Goal: Transaction & Acquisition: Purchase product/service

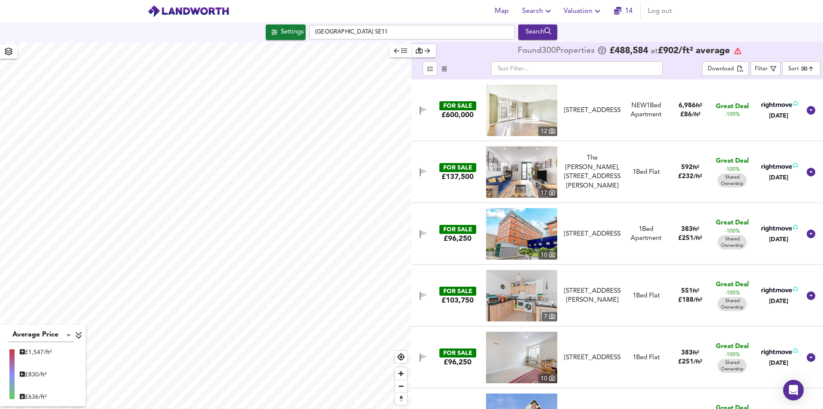
click at [286, 40] on div "Settings [GEOGRAPHIC_DATA] SE11 Search" at bounding box center [411, 32] width 823 height 20
click at [286, 35] on div "Settings" at bounding box center [292, 32] width 23 height 11
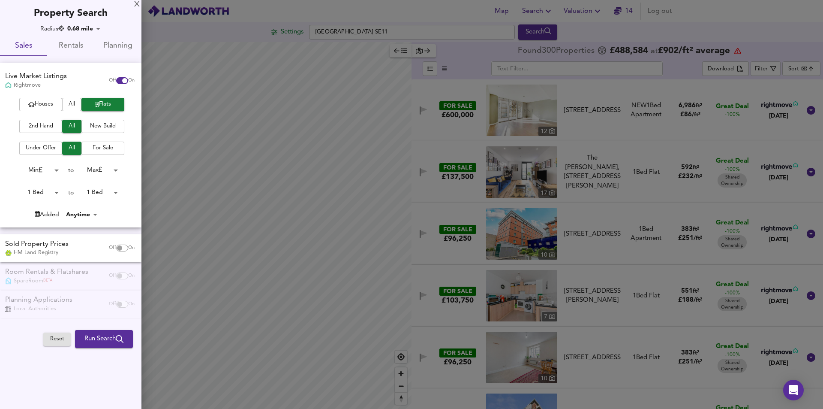
click at [63, 49] on span "Rentals" at bounding box center [70, 45] width 37 height 13
click at [66, 48] on span "Rentals" at bounding box center [70, 45] width 37 height 13
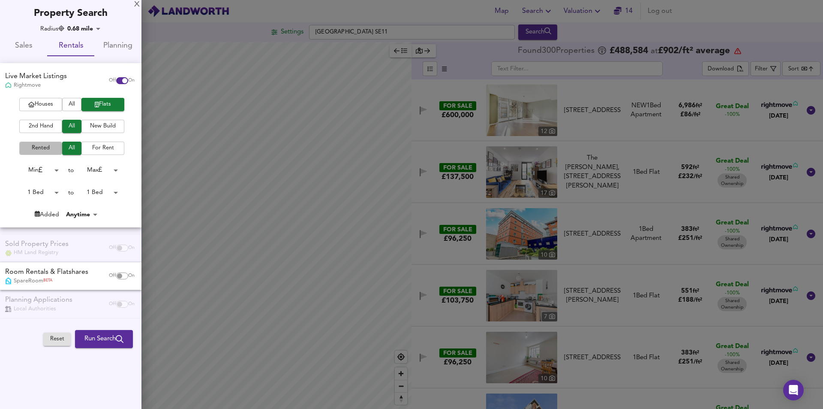
click at [49, 147] on span "Rented" at bounding box center [41, 148] width 34 height 10
click at [50, 151] on span "Rented" at bounding box center [41, 148] width 34 height 10
click at [101, 343] on span "Run Search" at bounding box center [103, 338] width 39 height 11
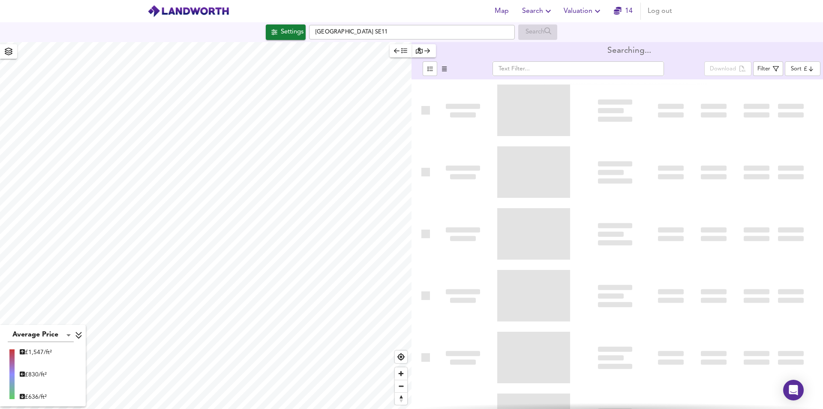
type input "cheapest"
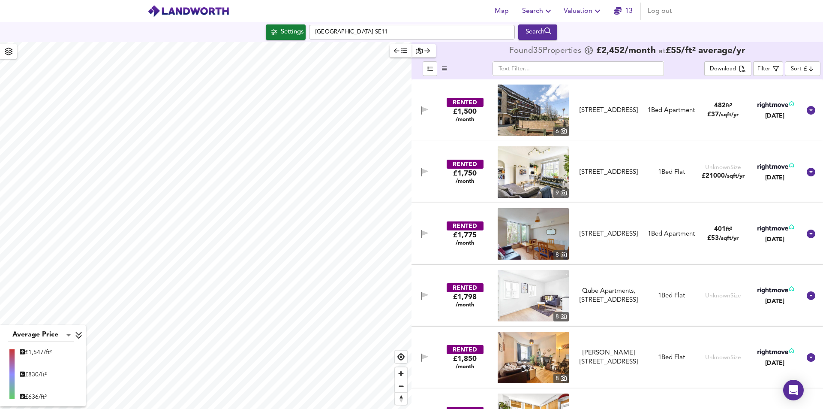
click at [778, 105] on icon at bounding box center [776, 105] width 36 height 8
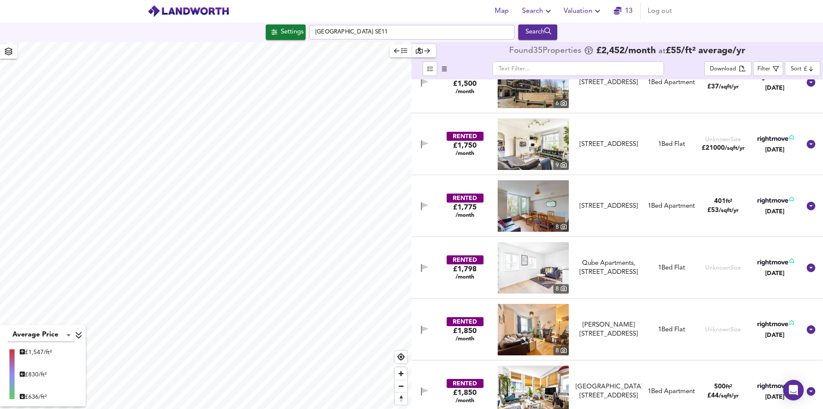
scroll to position [43, 0]
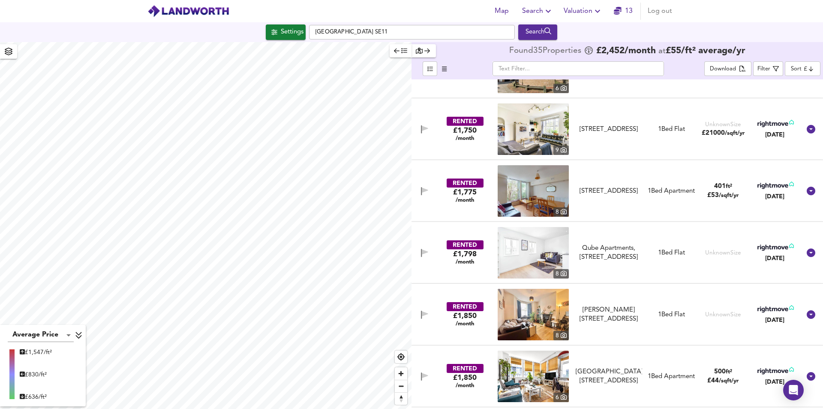
click at [767, 193] on div "[DATE]" at bounding box center [775, 196] width 38 height 9
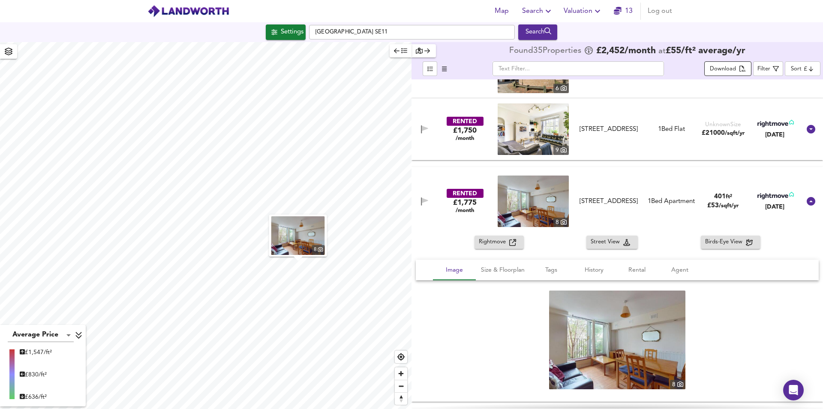
click at [724, 72] on div "Download" at bounding box center [723, 69] width 26 height 10
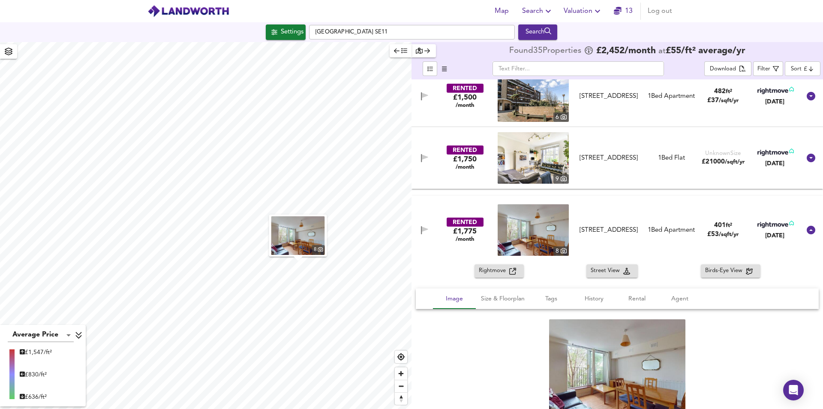
scroll to position [0, 0]
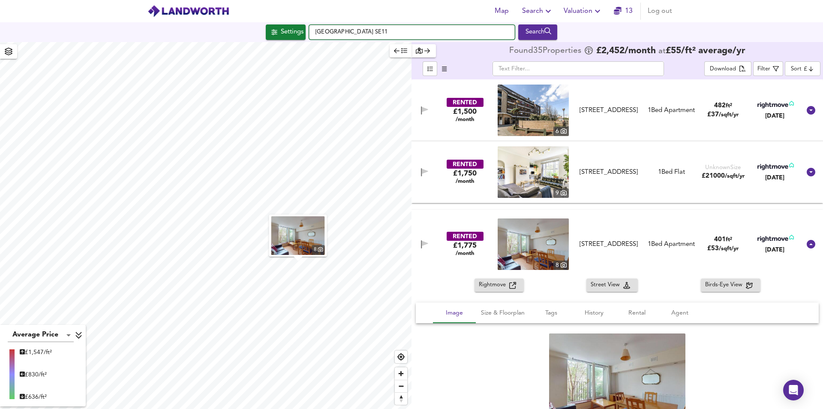
click at [282, 48] on div "Map Search Valuation 13 Log out Settings [GEOGRAPHIC_DATA] SE11 Search 8 Averag…" at bounding box center [411, 204] width 823 height 409
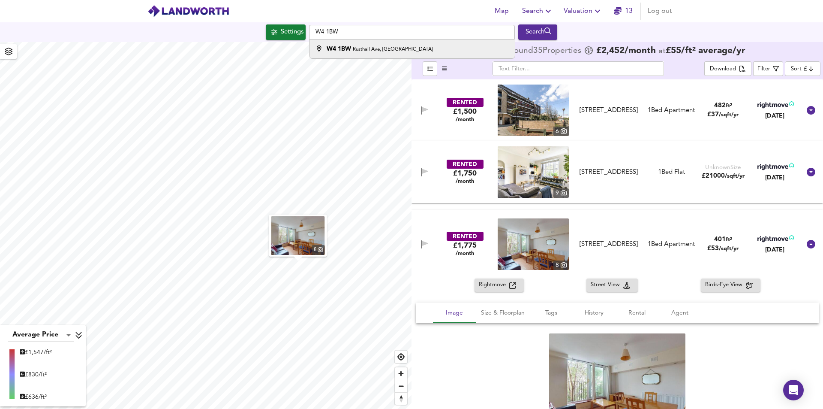
click at [371, 53] on div "[STREET_ADDRESS]" at bounding box center [380, 49] width 106 height 9
type input "[STREET_ADDRESS]"
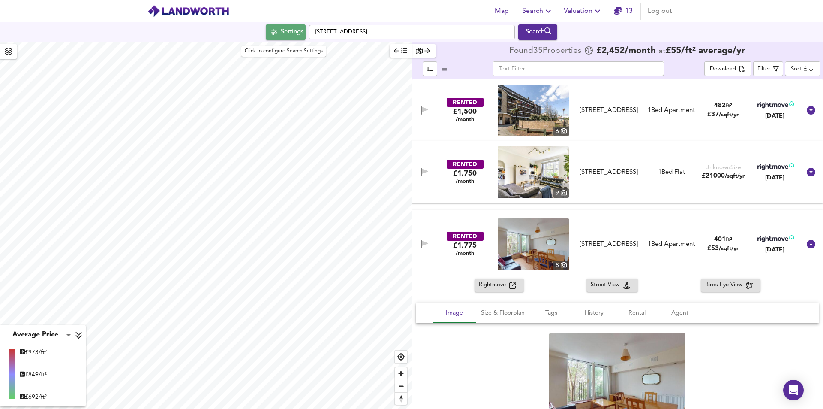
click at [293, 30] on div "Settings" at bounding box center [292, 32] width 23 height 11
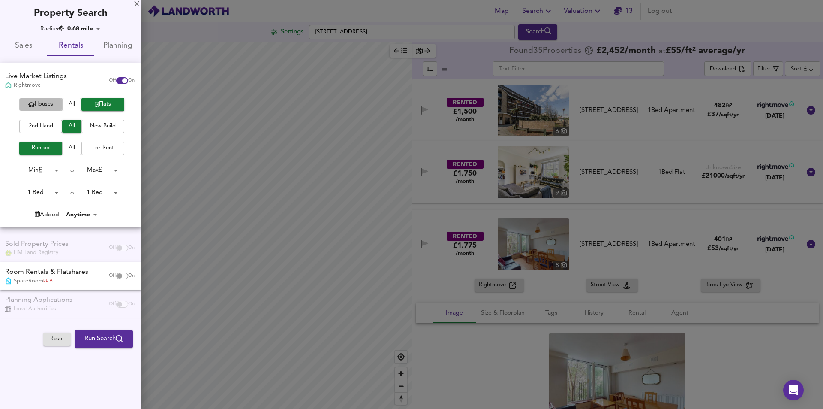
click at [55, 105] on span "Houses" at bounding box center [41, 104] width 34 height 10
click at [27, 44] on span "Sales" at bounding box center [23, 45] width 37 height 13
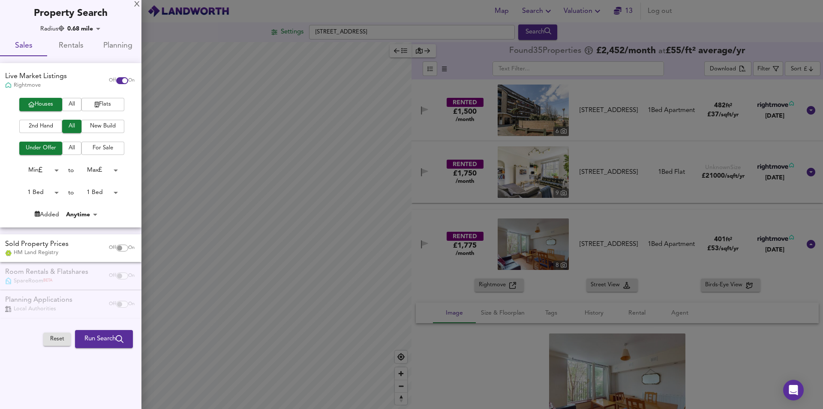
click at [75, 150] on span "All" at bounding box center [71, 148] width 11 height 10
click at [94, 339] on span "Run Search" at bounding box center [103, 338] width 39 height 11
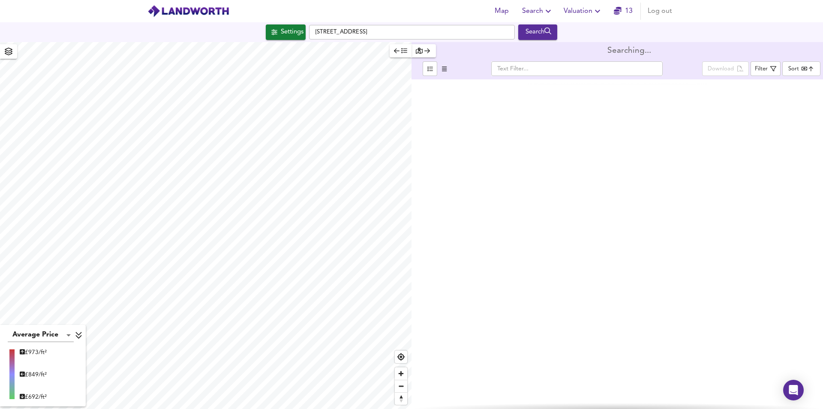
type input "bestdeal"
click at [294, 35] on div "Settings" at bounding box center [292, 32] width 23 height 11
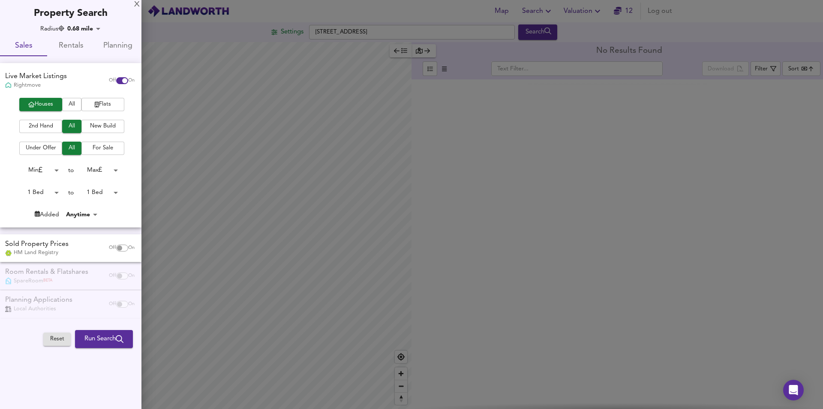
click at [54, 191] on body "Map Search Valuation 12 Log out Settings [STREET_ADDRESS] Search Average Price …" at bounding box center [411, 204] width 823 height 409
click at [33, 174] on li "Min" at bounding box center [37, 179] width 47 height 14
type input "0"
click at [110, 191] on body "Map Search Valuation 12 Log out Settings [STREET_ADDRESS] Search Average Price …" at bounding box center [411, 204] width 823 height 409
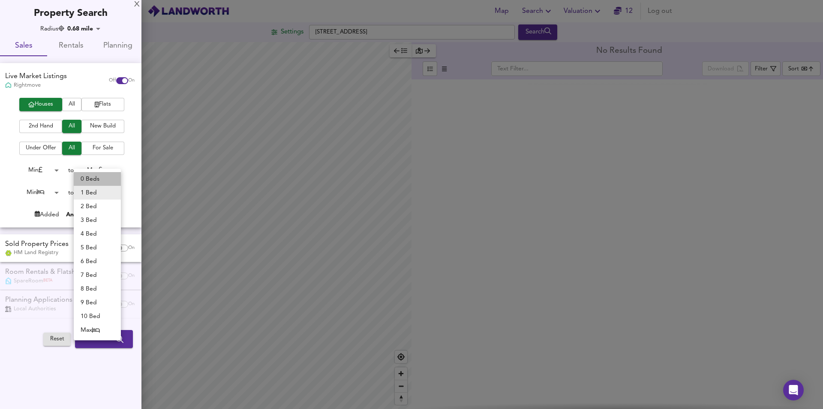
click at [93, 178] on li "0 Beds" at bounding box center [97, 179] width 47 height 14
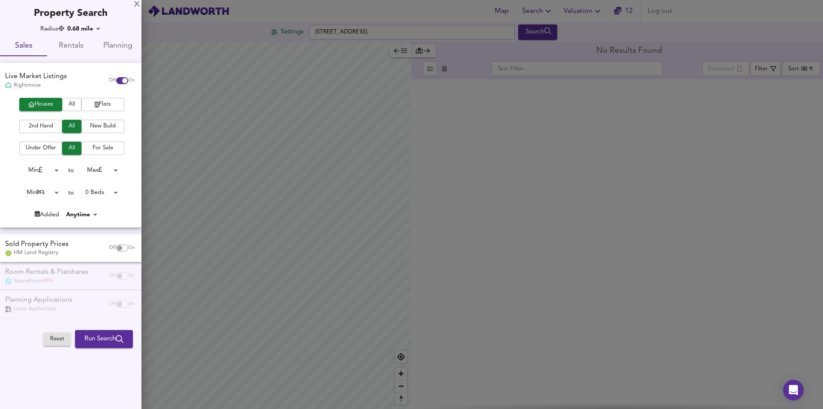
click at [119, 193] on body "Map Search Valuation 12 Log out Settings [STREET_ADDRESS] Search Average Price …" at bounding box center [411, 204] width 823 height 409
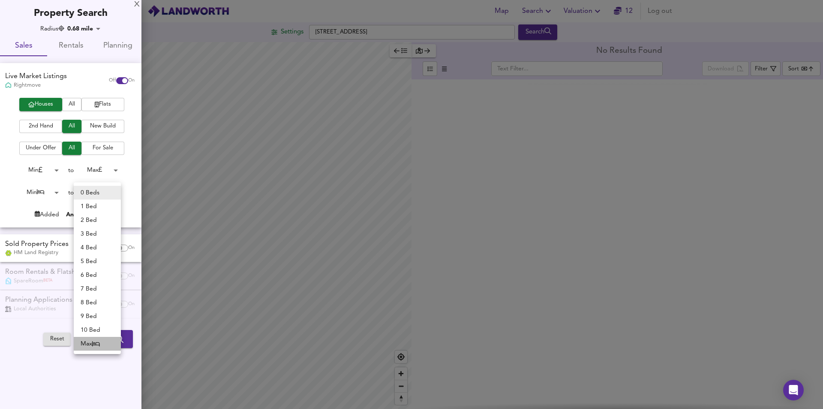
click at [100, 341] on icon at bounding box center [96, 343] width 8 height 6
type input "50"
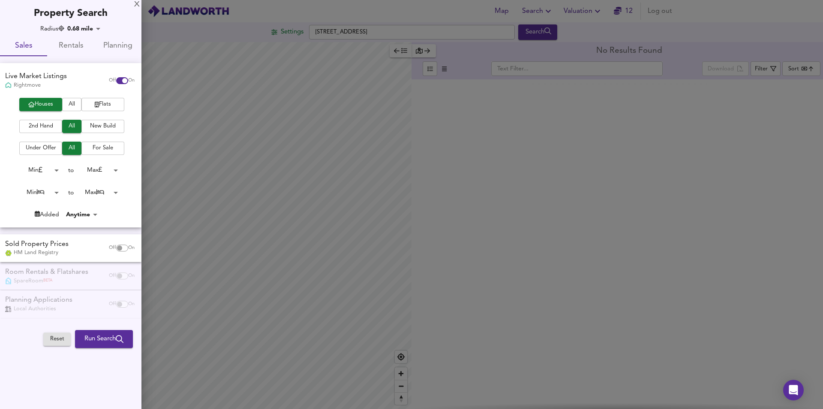
click at [113, 192] on body "Map Search Valuation 12 Log out Settings [STREET_ADDRESS] Search Average Price …" at bounding box center [411, 204] width 823 height 409
click at [100, 192] on icon at bounding box center [96, 193] width 8 height 6
click at [99, 335] on span "Run Search" at bounding box center [103, 338] width 39 height 11
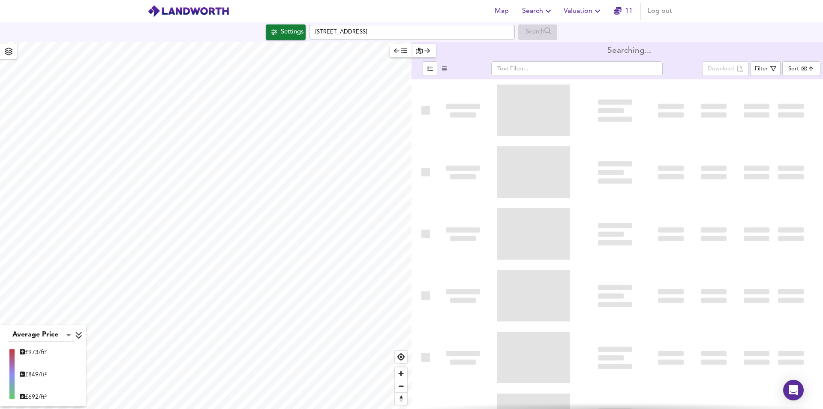
type input "bestdeal"
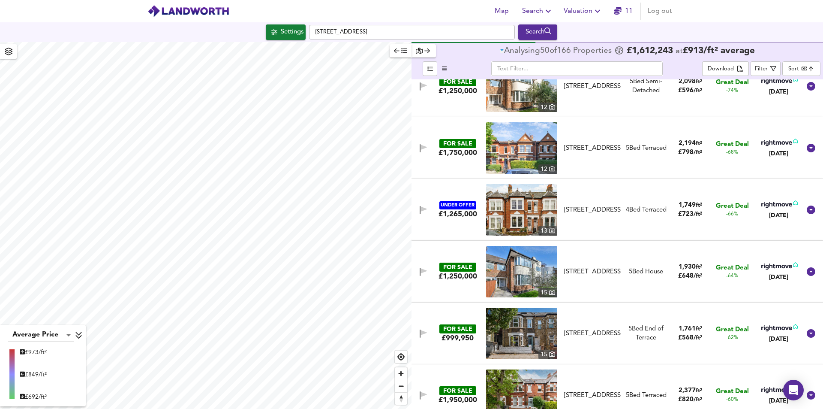
scroll to position [386, 0]
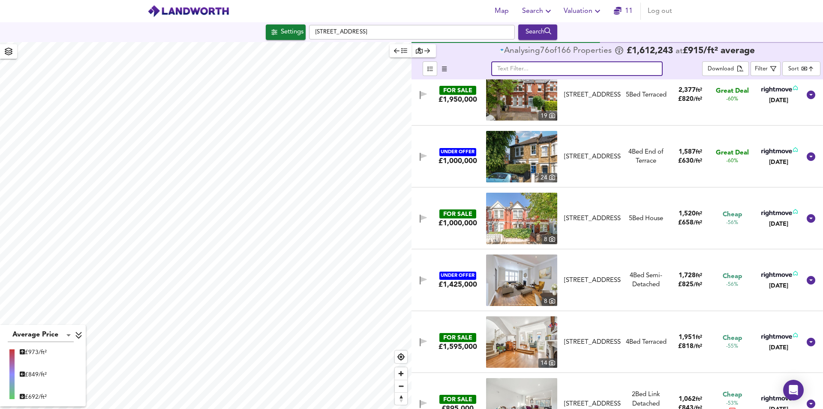
click at [536, 67] on input "text" at bounding box center [577, 68] width 172 height 15
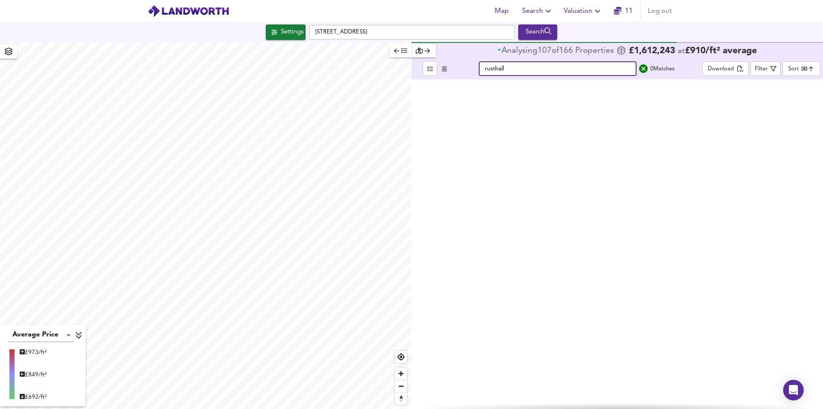
scroll to position [0, 0]
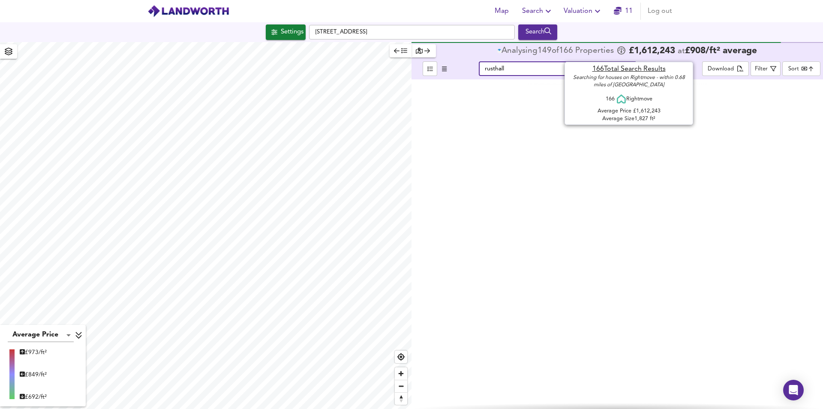
type input "rusthall"
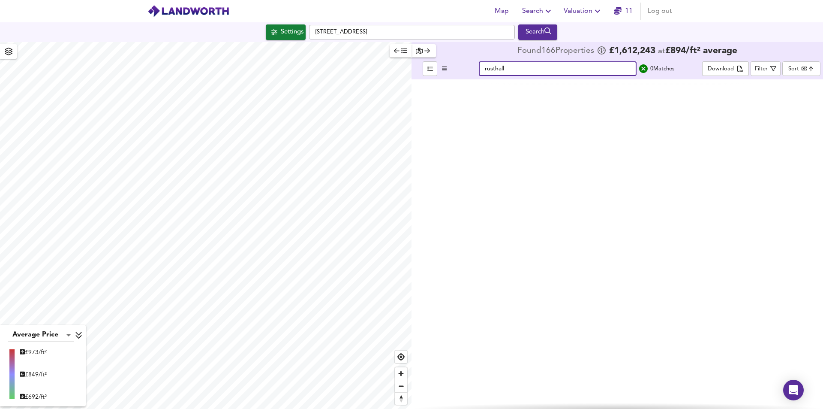
drag, startPoint x: 510, startPoint y: 68, endPoint x: 472, endPoint y: 73, distance: 38.1
click at [471, 72] on div "rusthall ​ 0 Match es" at bounding box center [577, 68] width 250 height 15
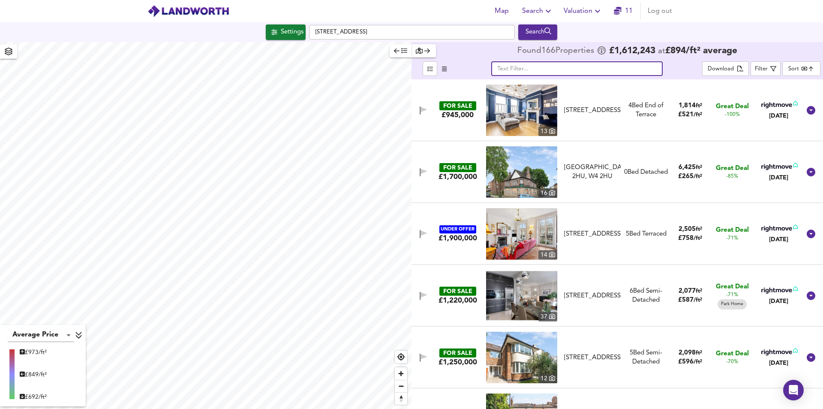
click at [510, 71] on input "text" at bounding box center [577, 68] width 172 height 15
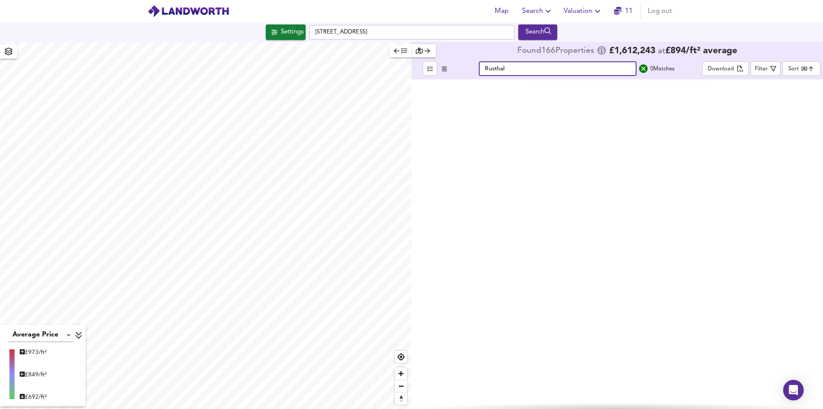
type input "Rusthall"
drag, startPoint x: 523, startPoint y: 69, endPoint x: 479, endPoint y: 69, distance: 43.7
click at [479, 69] on input "Rusthall" at bounding box center [558, 68] width 158 height 15
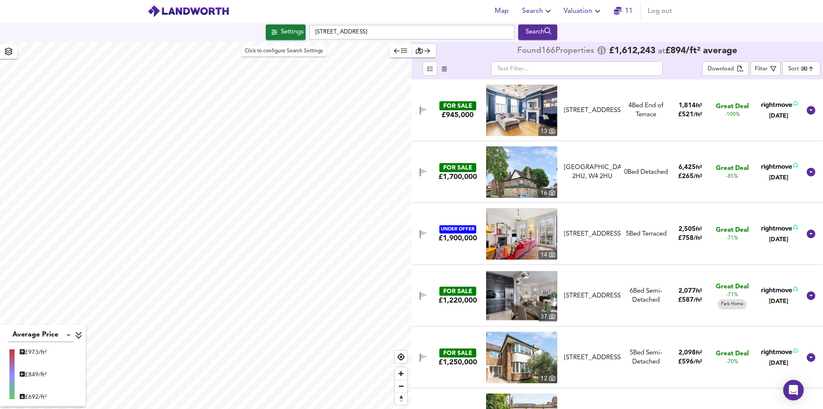
click at [292, 30] on div "Settings" at bounding box center [292, 32] width 23 height 11
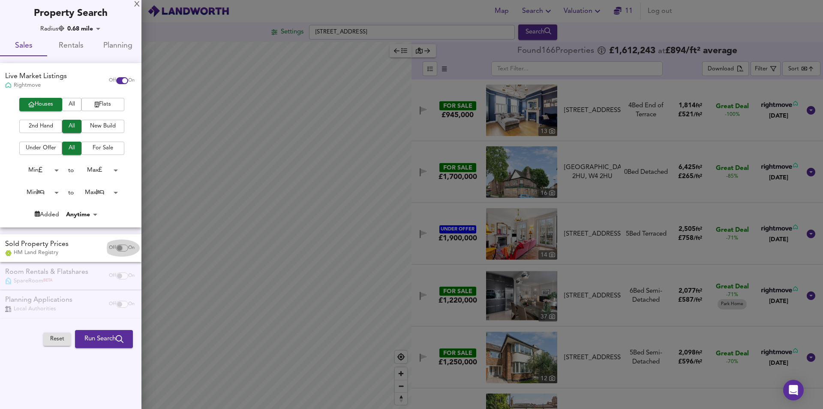
click at [119, 248] on input "checkbox" at bounding box center [119, 247] width 21 height 7
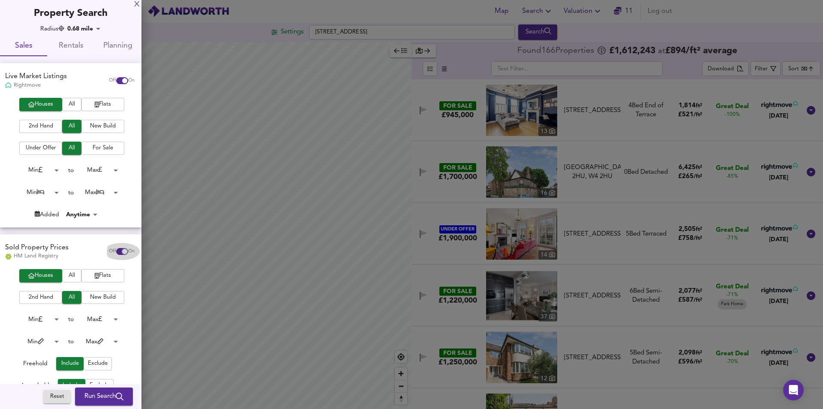
click at [122, 248] on span "Off On" at bounding box center [122, 251] width 26 height 7
checkbox input "false"
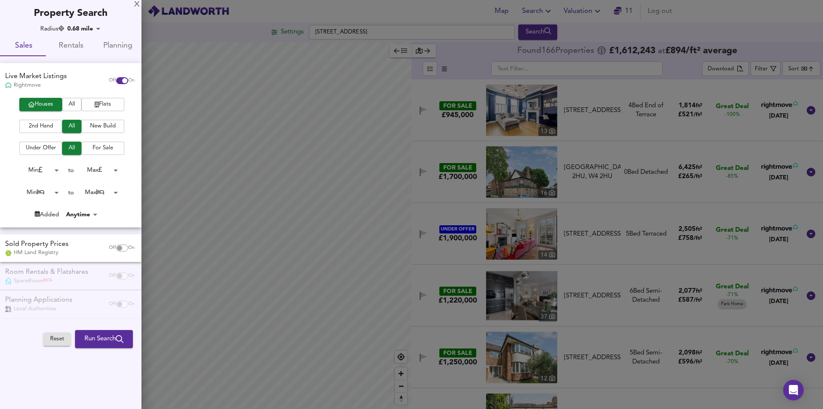
click at [103, 341] on span "Run Search" at bounding box center [103, 338] width 39 height 11
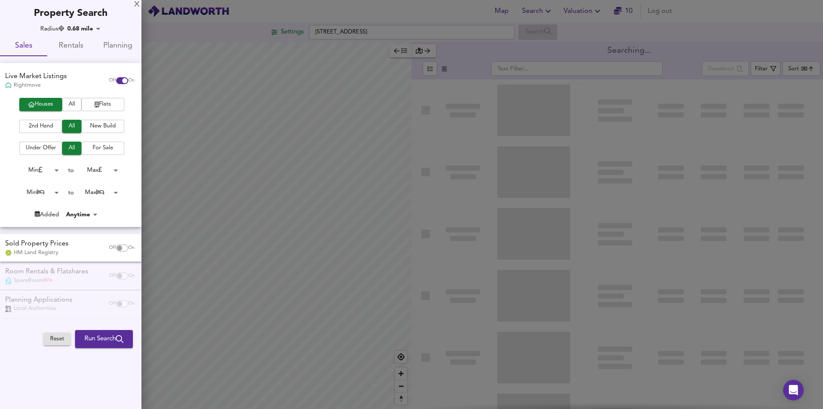
type input "bestdeal"
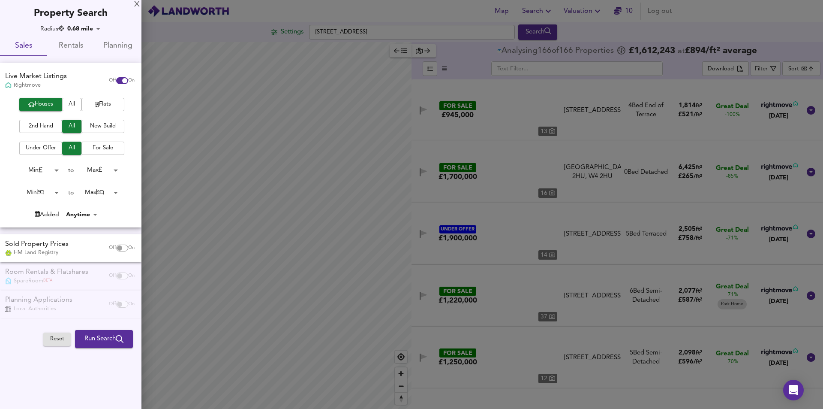
click at [121, 249] on input "checkbox" at bounding box center [119, 247] width 21 height 7
click at [125, 250] on span "Off On" at bounding box center [122, 247] width 26 height 7
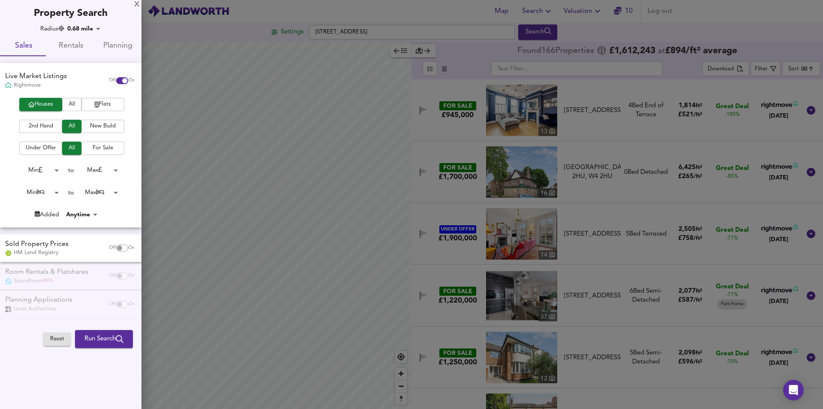
click at [120, 245] on input "checkbox" at bounding box center [119, 247] width 21 height 7
checkbox input "true"
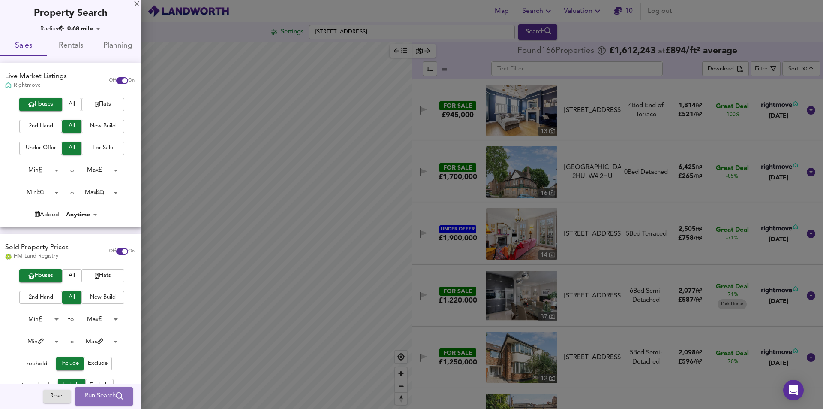
click at [94, 394] on span "Run Search" at bounding box center [103, 396] width 39 height 11
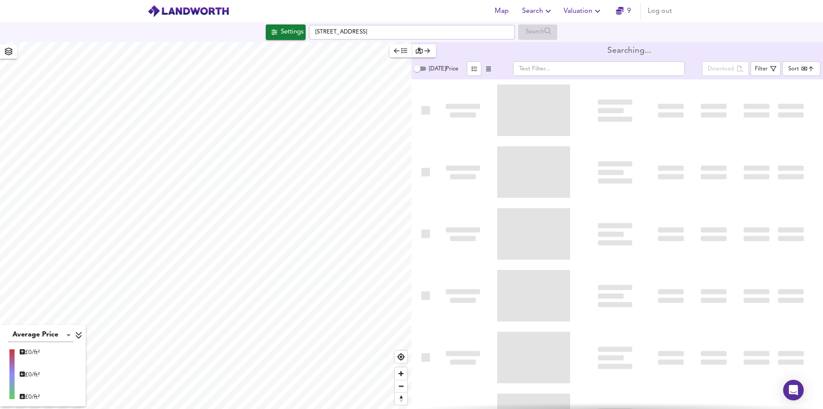
type input "bestdeal"
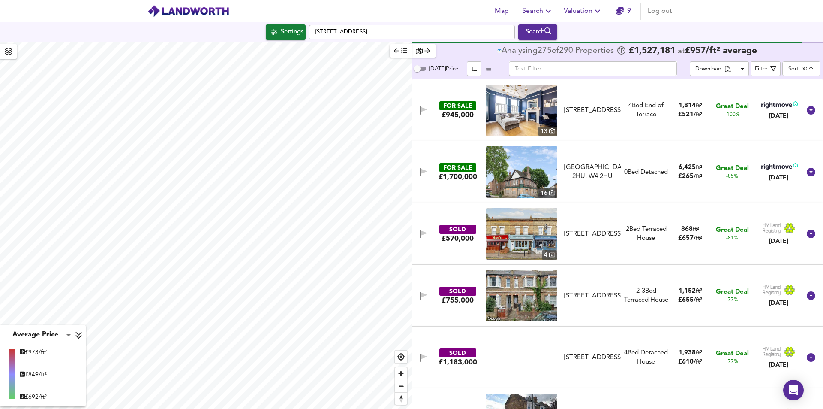
click at [534, 229] on img at bounding box center [521, 233] width 71 height 51
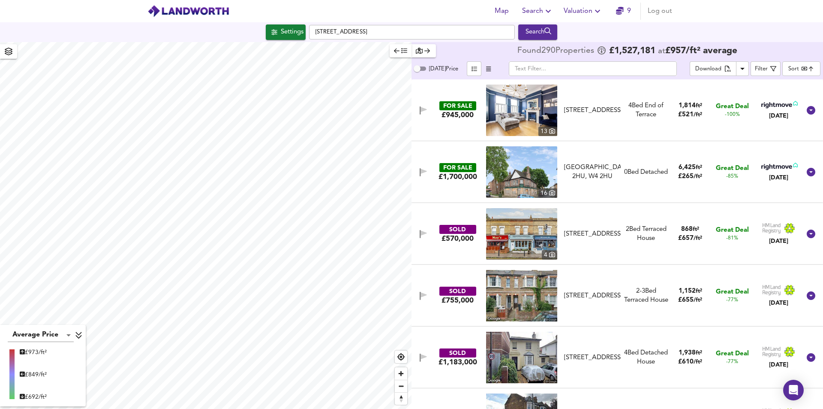
click at [465, 235] on div "£570,000" at bounding box center [458, 238] width 32 height 9
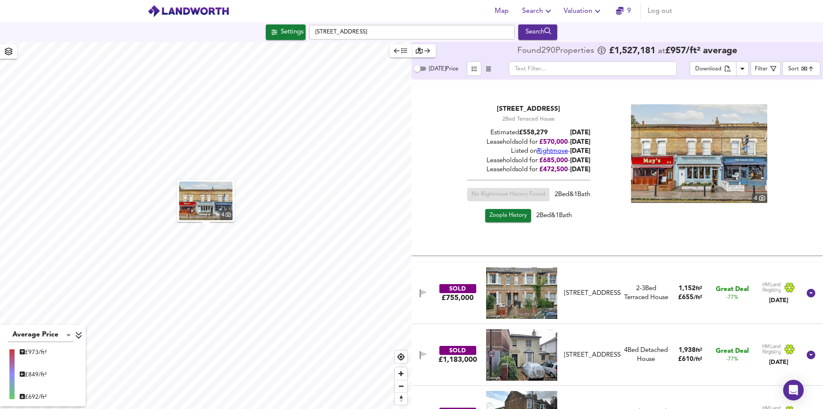
scroll to position [257, 0]
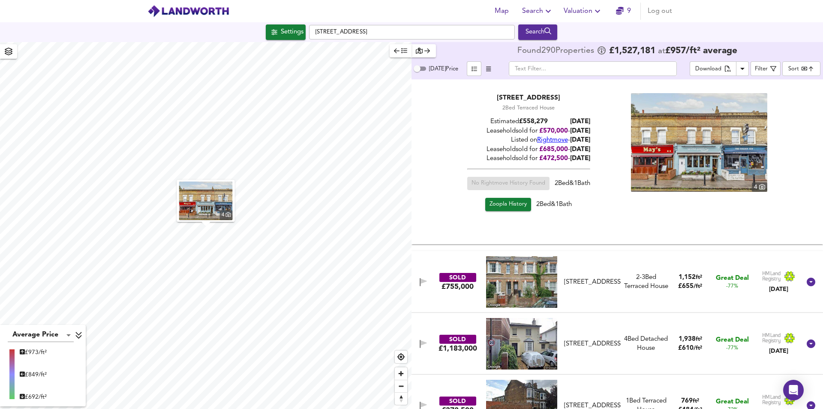
click at [523, 296] on img at bounding box center [521, 281] width 71 height 51
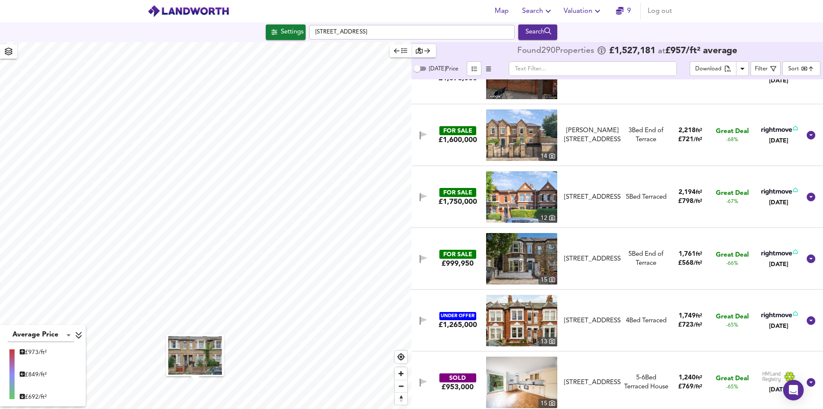
scroll to position [1201, 0]
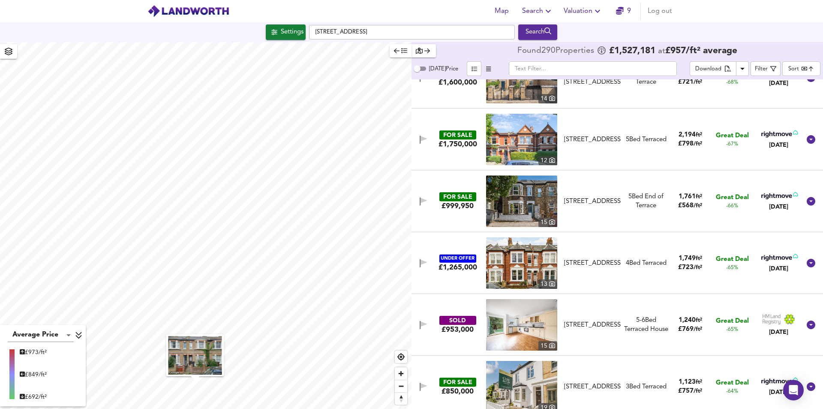
click at [533, 324] on img at bounding box center [521, 324] width 71 height 51
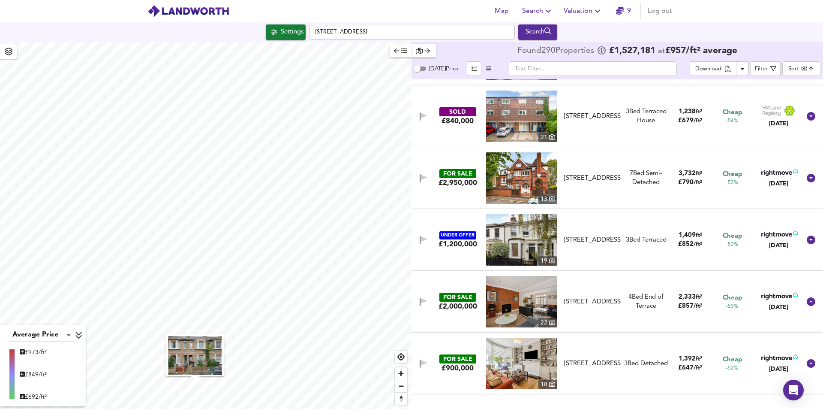
scroll to position [2530, 0]
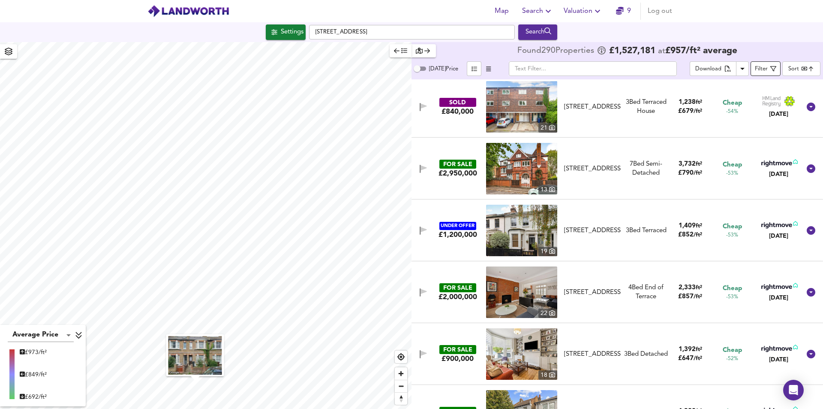
click at [772, 67] on icon "button" at bounding box center [774, 69] width 6 height 6
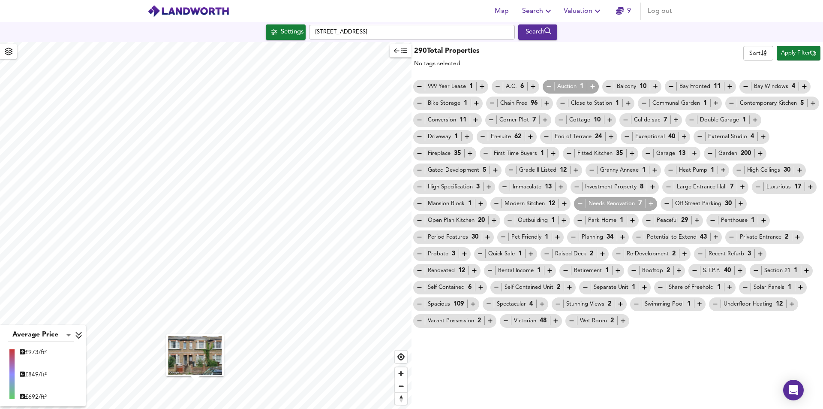
click at [756, 54] on body "Map Search Valuation 9 Log out Settings [STREET_ADDRESS] Search Average Price l…" at bounding box center [411, 204] width 823 height 409
click at [702, 54] on div at bounding box center [411, 204] width 823 height 409
click at [399, 49] on icon "button" at bounding box center [397, 51] width 6 height 6
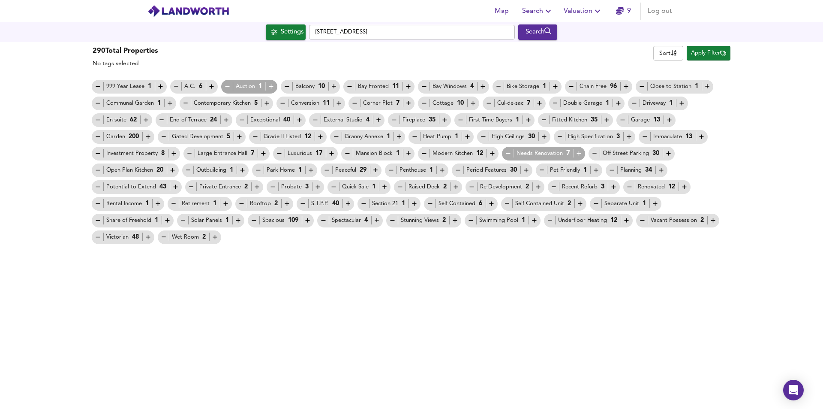
checkbox input "false"
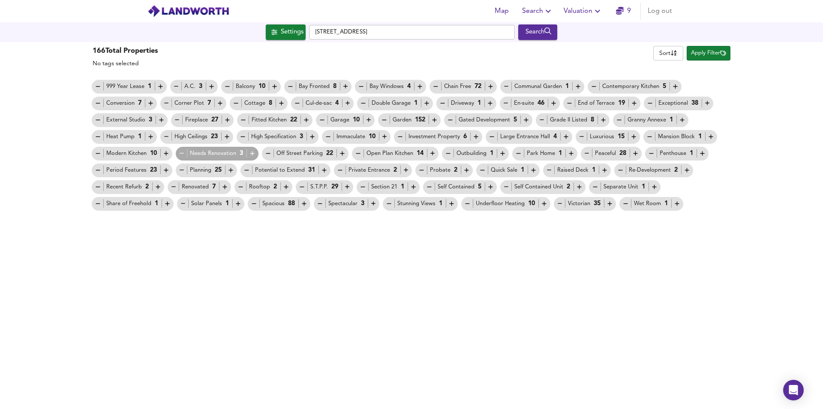
type input "1"
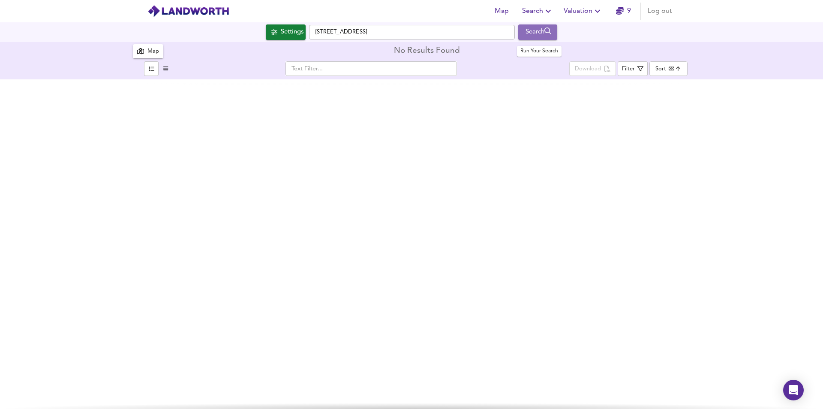
click at [523, 33] on div "Search" at bounding box center [538, 32] width 35 height 11
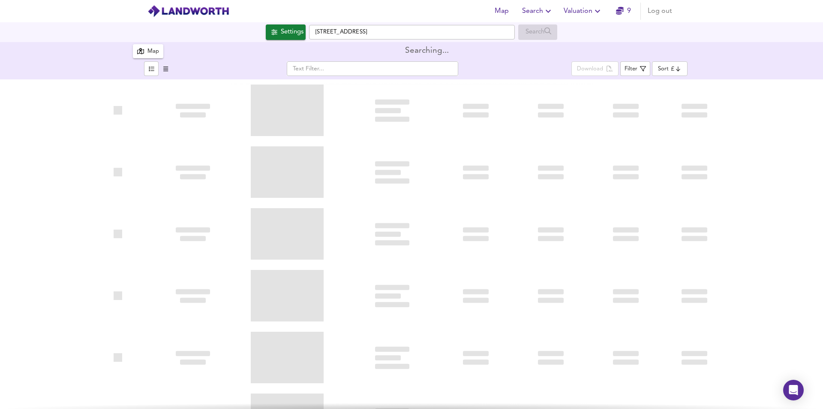
type input "bestdeal"
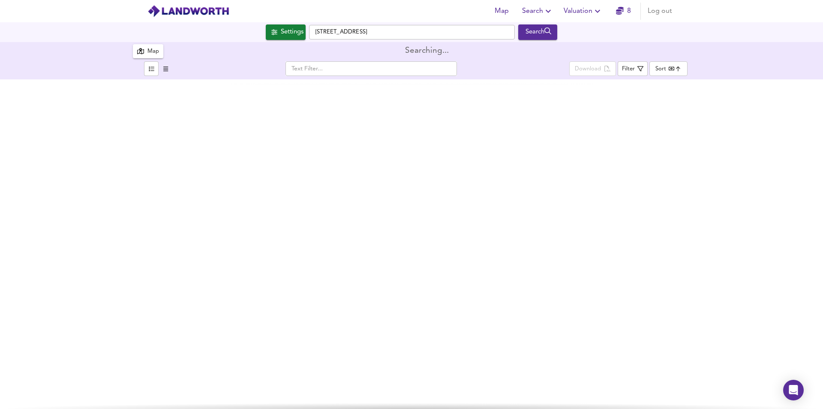
click at [147, 51] on div "Map" at bounding box center [148, 51] width 22 height 11
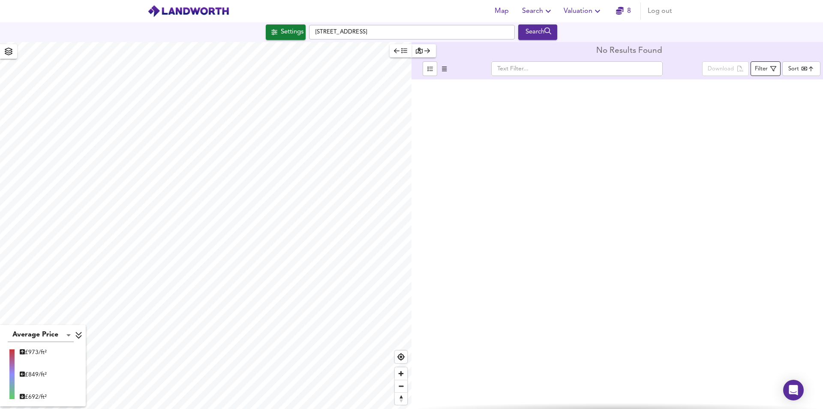
click at [770, 71] on span "Filter" at bounding box center [765, 68] width 21 height 11
type input "cheapest"
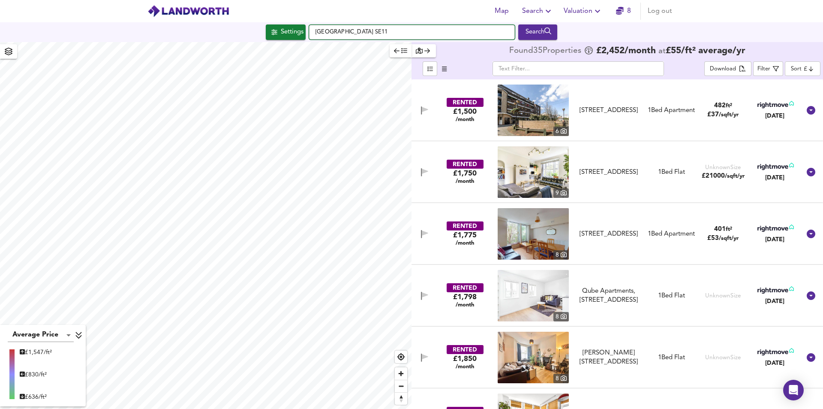
drag, startPoint x: 404, startPoint y: 33, endPoint x: 298, endPoint y: 36, distance: 105.5
click at [298, 36] on div "Settings [GEOGRAPHIC_DATA] SE11 Search" at bounding box center [411, 31] width 823 height 15
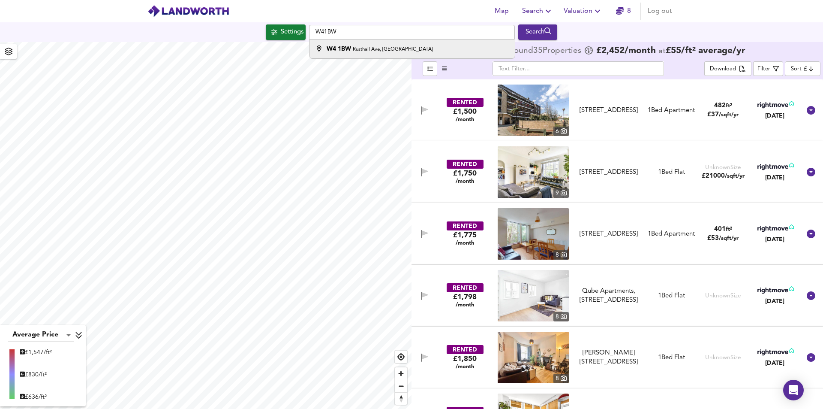
click at [389, 48] on small "Rusthall Ave, [GEOGRAPHIC_DATA]" at bounding box center [393, 49] width 80 height 5
type input "[STREET_ADDRESS]"
click at [538, 36] on div "Search" at bounding box center [538, 32] width 35 height 11
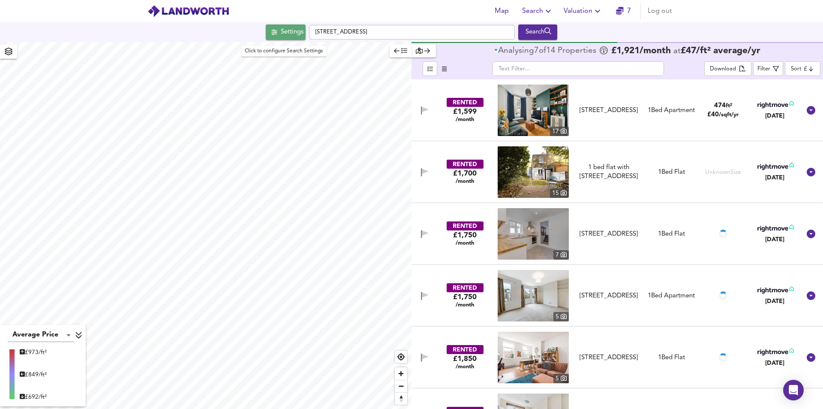
click at [288, 34] on div "Settings" at bounding box center [292, 32] width 23 height 11
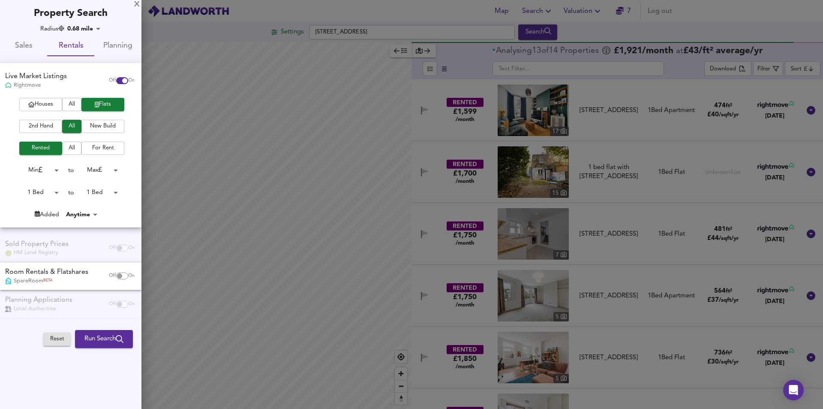
click at [43, 107] on span "Houses" at bounding box center [41, 104] width 34 height 10
click at [27, 49] on span "Sales" at bounding box center [23, 45] width 37 height 13
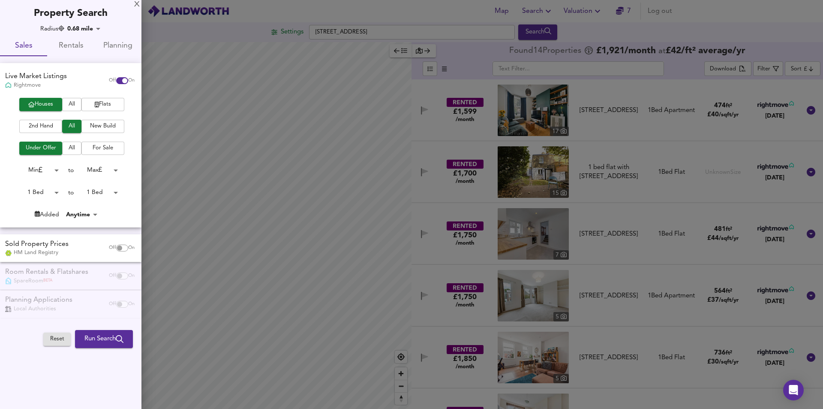
click at [76, 147] on span "All" at bounding box center [71, 148] width 11 height 10
click at [124, 250] on input "checkbox" at bounding box center [119, 247] width 21 height 7
checkbox input "true"
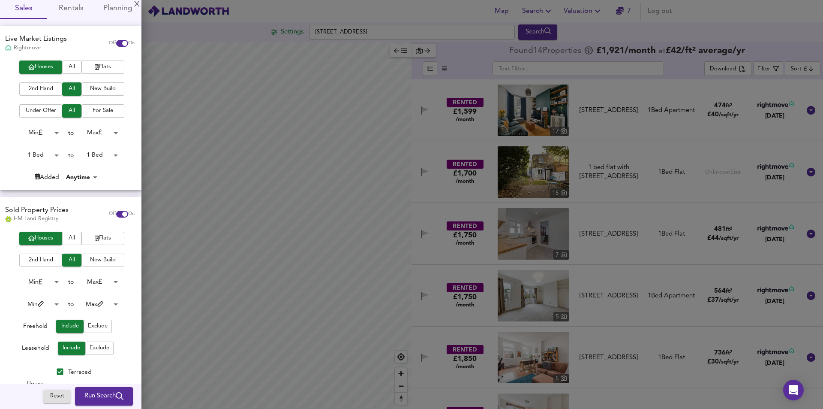
scroll to position [36, 0]
click at [54, 154] on body "Map Search Valuation 7 Log out Settings [STREET_ADDRESS] Search Average Price l…" at bounding box center [411, 204] width 823 height 409
click at [42, 142] on li "Min" at bounding box center [35, 143] width 47 height 14
type input "0"
click at [110, 155] on body "Map Search Valuation 7 Log out Settings [STREET_ADDRESS] Search Average Price l…" at bounding box center [411, 204] width 823 height 409
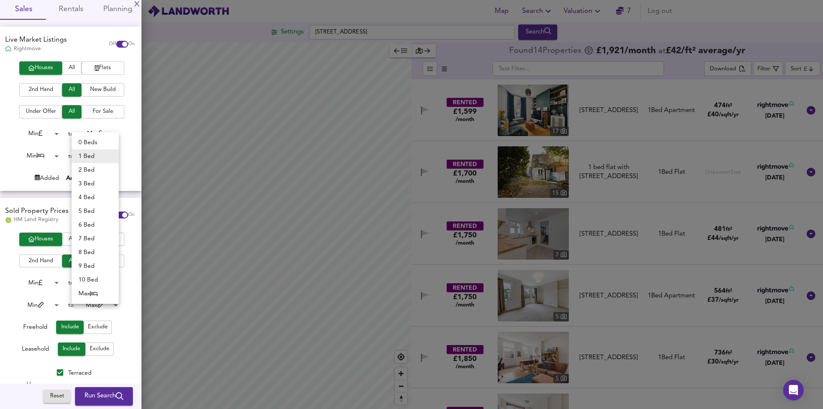
click at [96, 294] on icon at bounding box center [94, 293] width 8 height 6
type input "50"
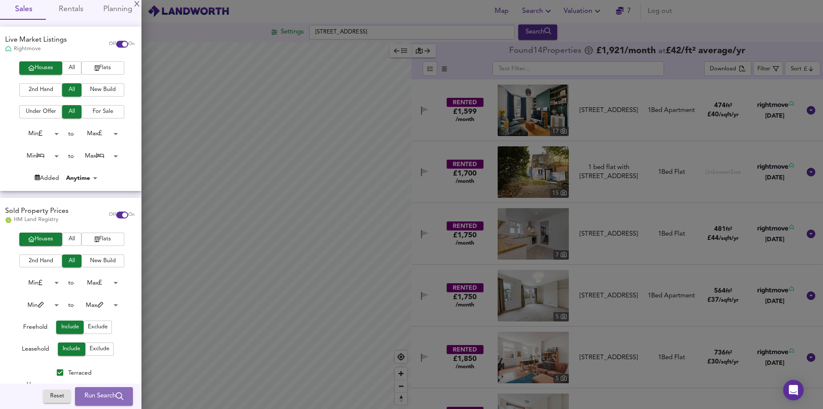
click at [92, 398] on span "Run Search" at bounding box center [103, 396] width 39 height 11
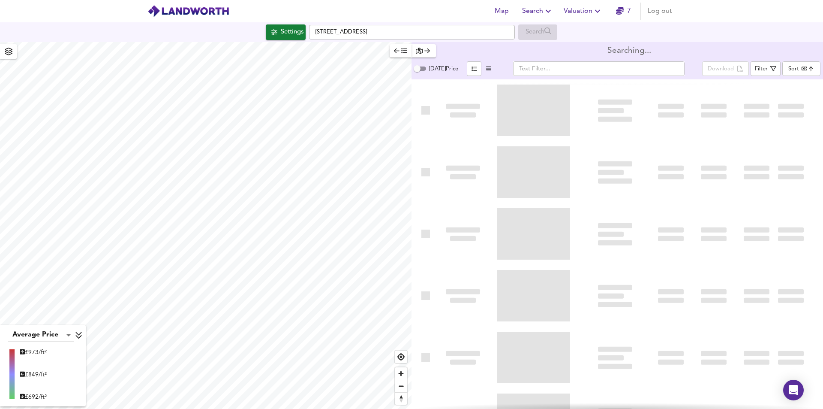
type input "bestdeal"
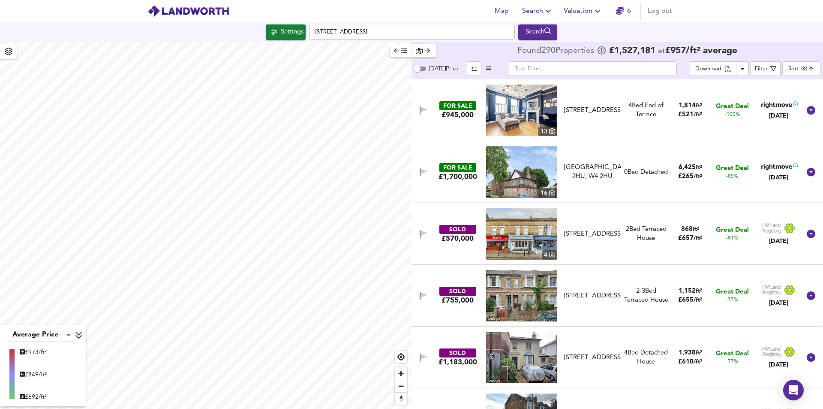
drag, startPoint x: 747, startPoint y: 5, endPoint x: 775, endPoint y: 301, distance: 297.6
click at [672, 81] on div "FOR SALE £945,000 [STREET_ADDRESS][GEOGRAPHIC_DATA] Bed End of Terrace 1,814 ft…" at bounding box center [618, 110] width 412 height 62
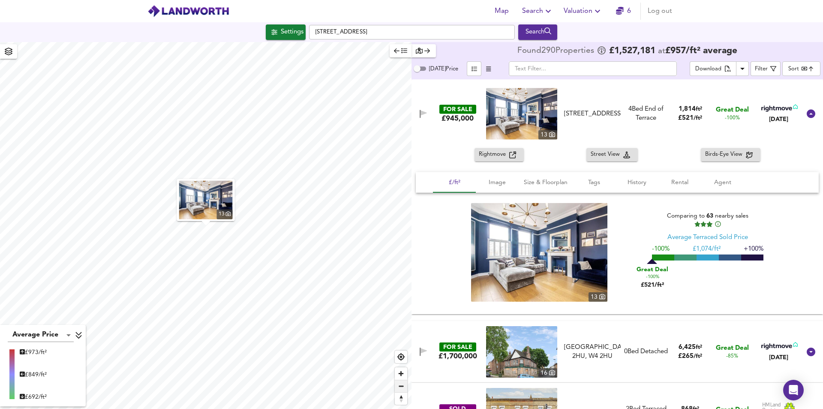
click at [401, 385] on span "Zoom out" at bounding box center [401, 386] width 12 height 12
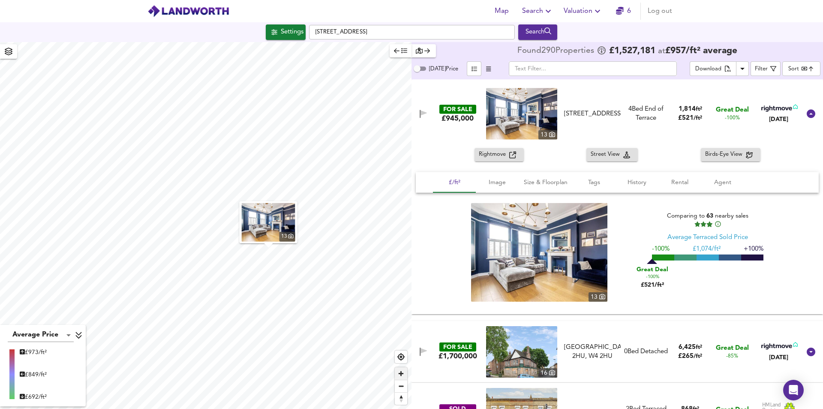
click at [401, 372] on span "Zoom in" at bounding box center [401, 373] width 12 height 12
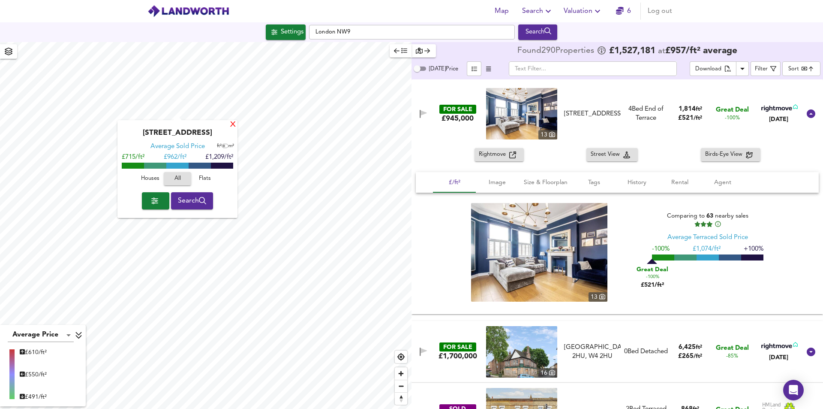
click at [233, 124] on div "X" at bounding box center [232, 125] width 7 height 8
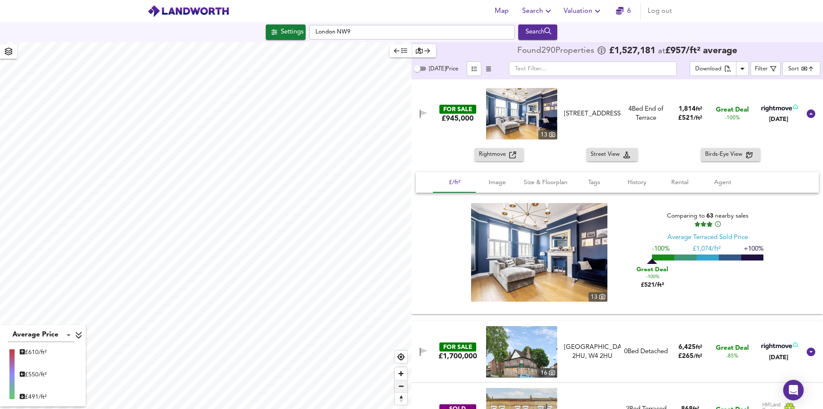
click at [400, 385] on span "Zoom out" at bounding box center [401, 386] width 12 height 12
click at [401, 372] on span "Zoom in" at bounding box center [401, 373] width 12 height 12
click at [401, 386] on span "Zoom out" at bounding box center [401, 386] width 12 height 12
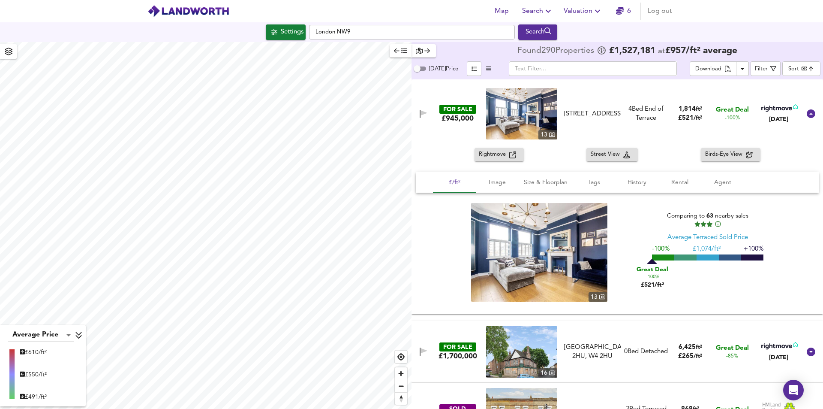
click at [551, 12] on icon "button" at bounding box center [548, 11] width 10 height 10
click at [548, 42] on li "Search History" at bounding box center [538, 46] width 85 height 15
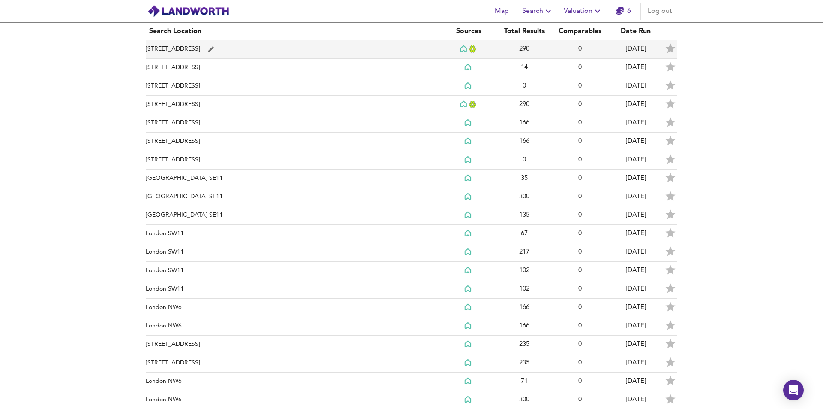
click at [185, 43] on td "[STREET_ADDRESS]" at bounding box center [293, 49] width 295 height 18
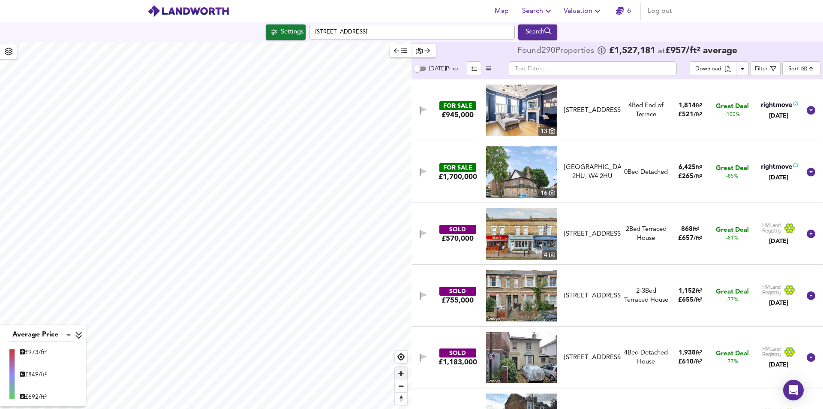
click at [404, 372] on span "Zoom in" at bounding box center [401, 373] width 12 height 12
click at [402, 377] on span "Zoom in" at bounding box center [401, 373] width 12 height 12
click at [400, 375] on span "Zoom in" at bounding box center [401, 373] width 12 height 12
click at [400, 374] on span "Zoom in" at bounding box center [401, 373] width 12 height 12
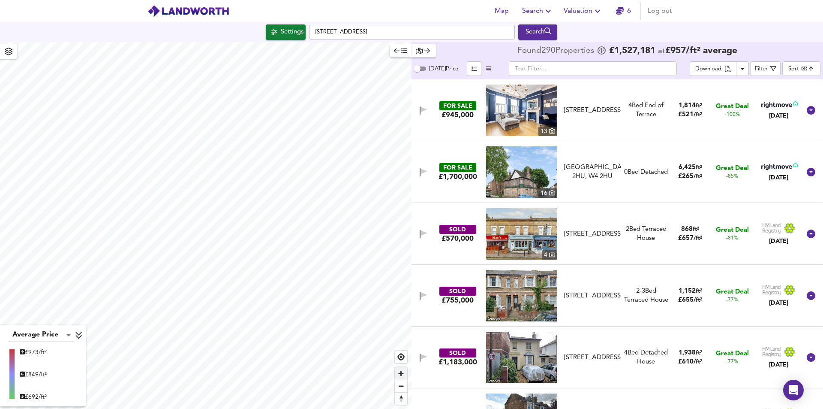
click at [401, 377] on span "Zoom in" at bounding box center [401, 373] width 12 height 12
click at [401, 376] on span "Zoom in" at bounding box center [401, 373] width 12 height 12
click at [404, 371] on span "Zoom in" at bounding box center [401, 373] width 12 height 12
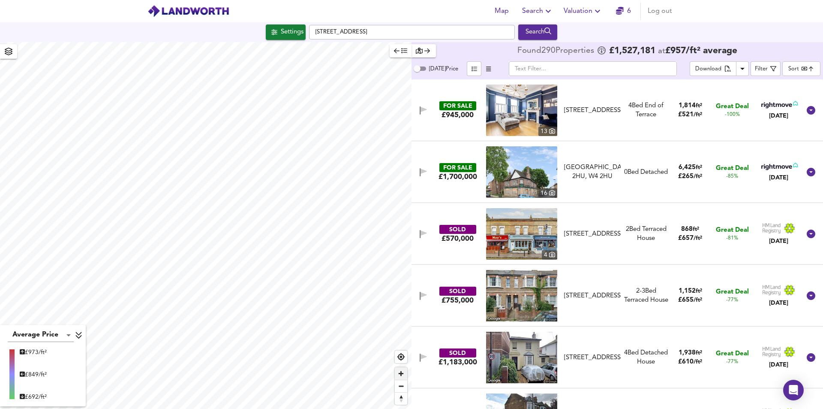
click at [405, 371] on span "Zoom in" at bounding box center [401, 373] width 12 height 12
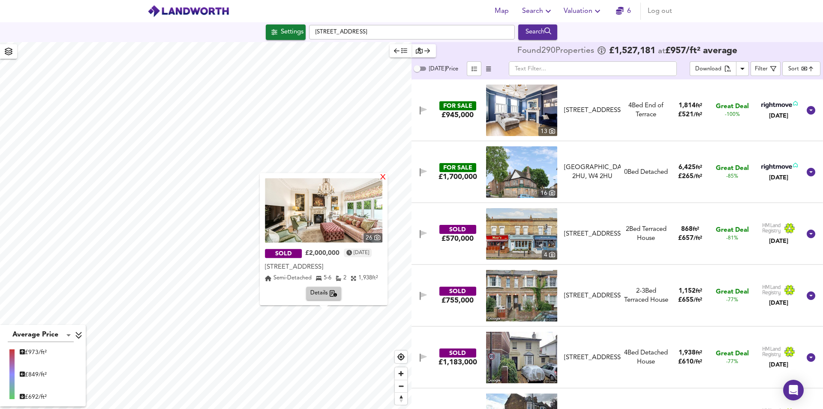
click at [387, 178] on div "X" at bounding box center [383, 178] width 7 height 8
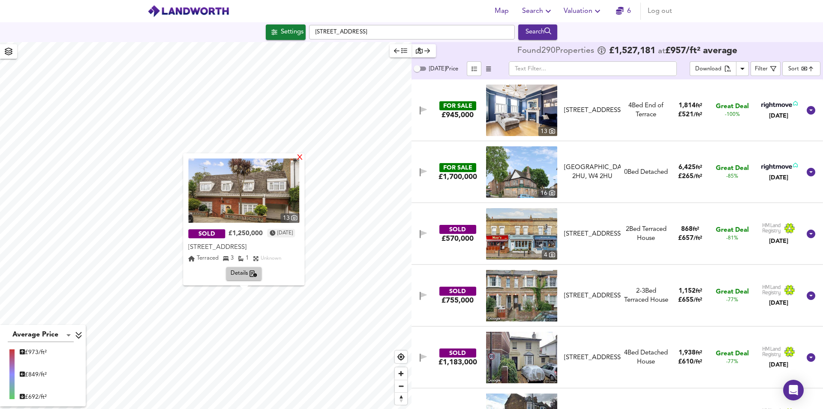
click at [304, 161] on div "X" at bounding box center [300, 158] width 7 height 8
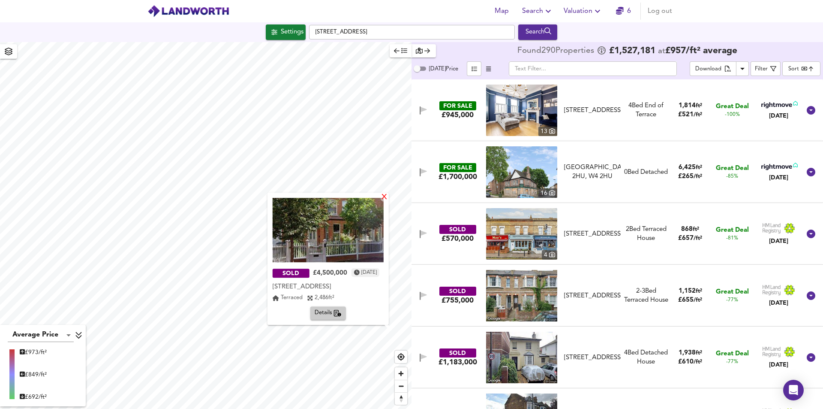
click at [383, 195] on div "X" at bounding box center [384, 197] width 7 height 8
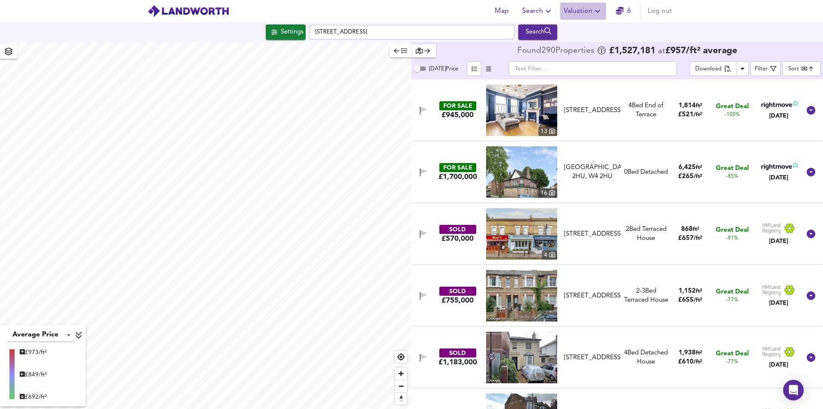
click at [597, 7] on icon "button" at bounding box center [598, 11] width 10 height 10
click at [595, 5] on button "Valuation" at bounding box center [583, 11] width 46 height 17
click at [549, 10] on icon "button" at bounding box center [548, 11] width 10 height 10
click at [549, 10] on icon "button" at bounding box center [548, 10] width 5 height 3
click at [715, 72] on div "Download" at bounding box center [709, 69] width 26 height 10
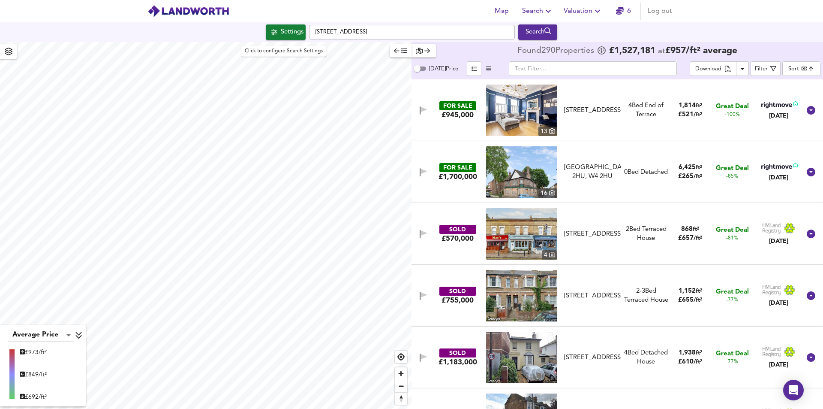
drag, startPoint x: 283, startPoint y: 38, endPoint x: 283, endPoint y: 32, distance: 5.6
click at [283, 37] on div "Settings" at bounding box center [292, 32] width 23 height 11
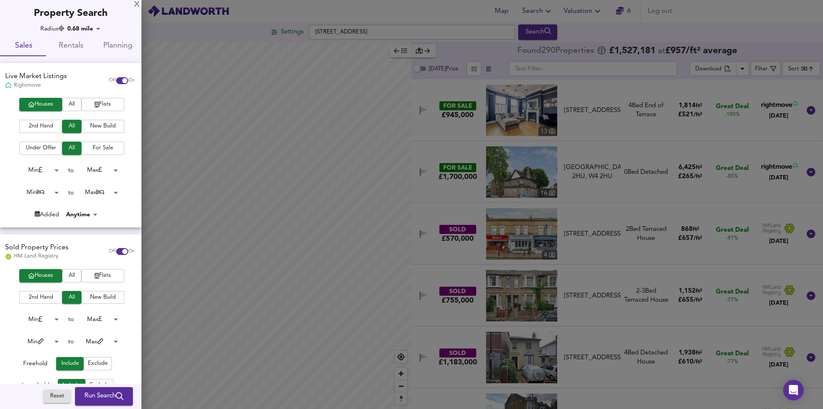
click at [51, 189] on body "Map Search Valuation 6 Log out Settings Rusthall Ave, London W4 1BW Search Aver…" at bounding box center [411, 204] width 823 height 409
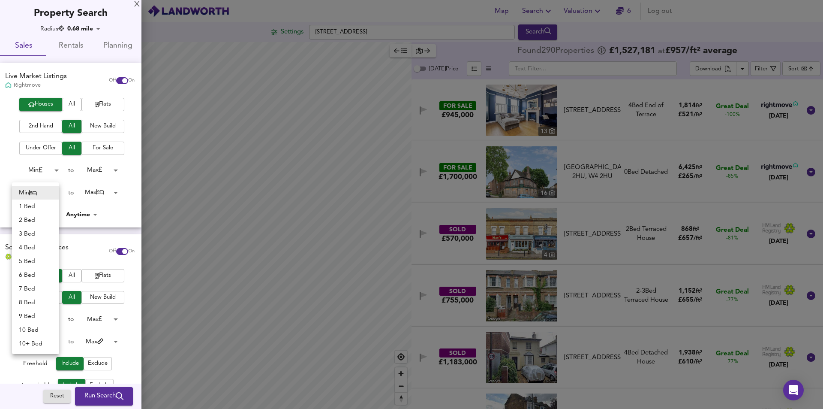
drag, startPoint x: 99, startPoint y: 204, endPoint x: 93, endPoint y: 244, distance: 41.2
click at [100, 204] on div at bounding box center [411, 204] width 823 height 409
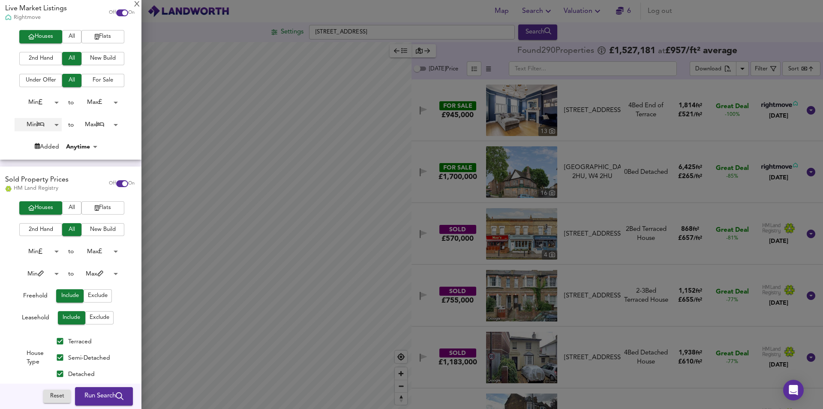
scroll to position [86, 0]
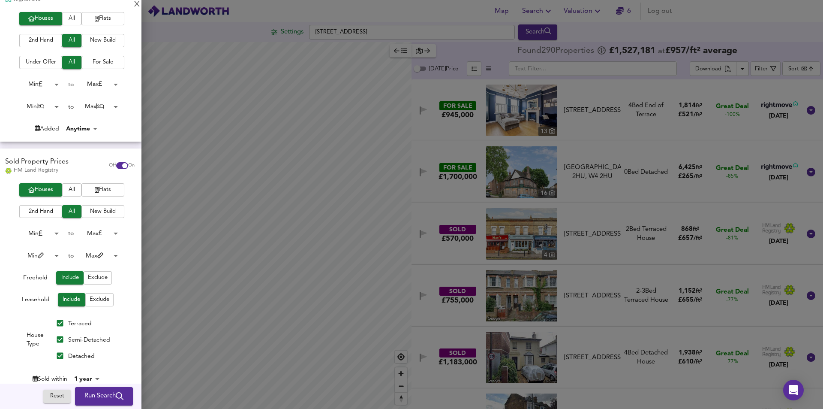
drag, startPoint x: 371, startPoint y: 156, endPoint x: 289, endPoint y: 211, distance: 99.1
click at [371, 154] on div at bounding box center [411, 204] width 823 height 409
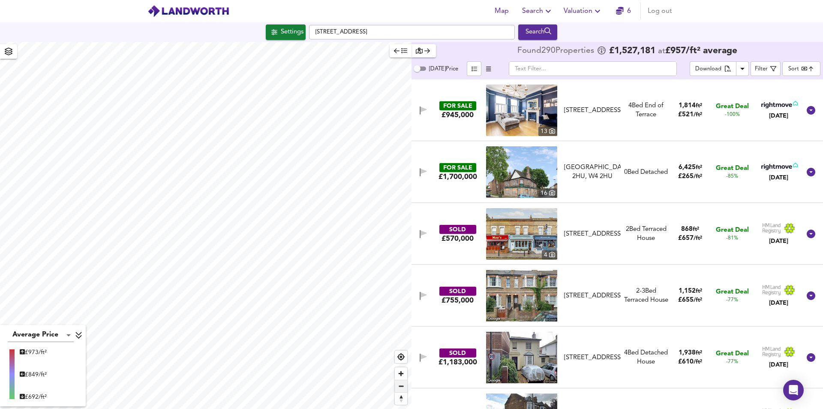
click at [401, 383] on span "Zoom out" at bounding box center [401, 386] width 12 height 12
click at [404, 377] on span "Zoom in" at bounding box center [401, 373] width 12 height 12
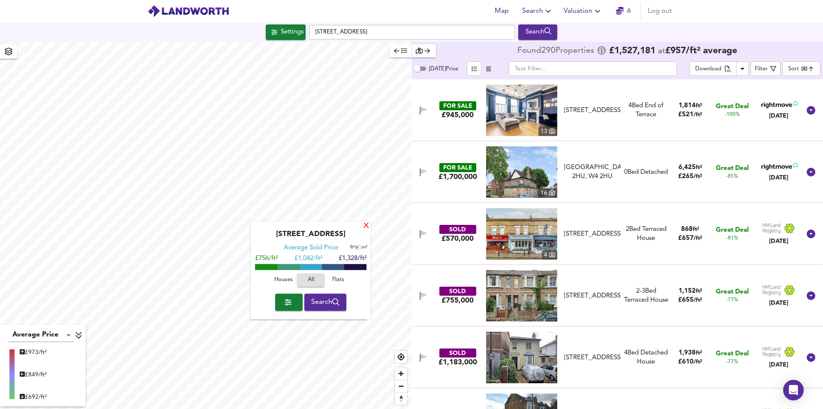
click at [366, 227] on div "X" at bounding box center [366, 226] width 7 height 8
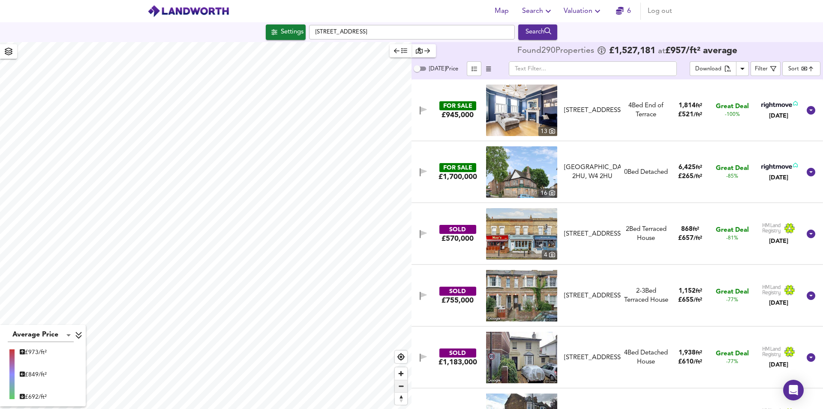
click at [403, 390] on span "Zoom out" at bounding box center [401, 386] width 12 height 12
click at [402, 391] on span "Zoom out" at bounding box center [401, 386] width 12 height 12
click at [404, 392] on button "Reset bearing to north" at bounding box center [401, 398] width 12 height 12
click at [405, 391] on span "Zoom out" at bounding box center [401, 386] width 12 height 12
click at [407, 389] on span "Zoom out" at bounding box center [401, 386] width 12 height 12
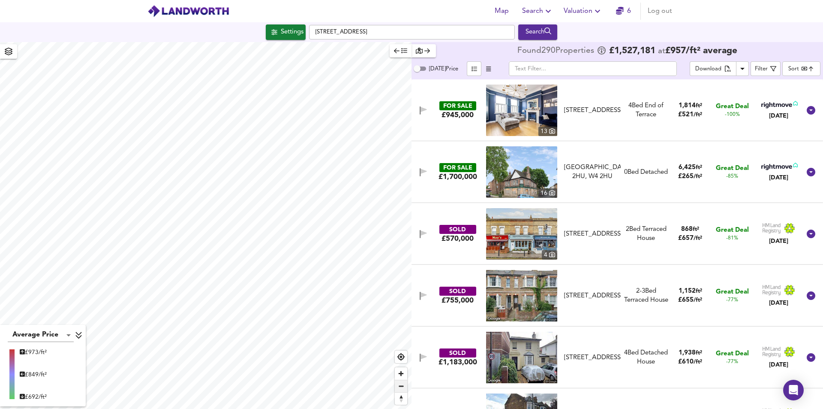
click at [404, 386] on span "Zoom out" at bounding box center [401, 386] width 12 height 12
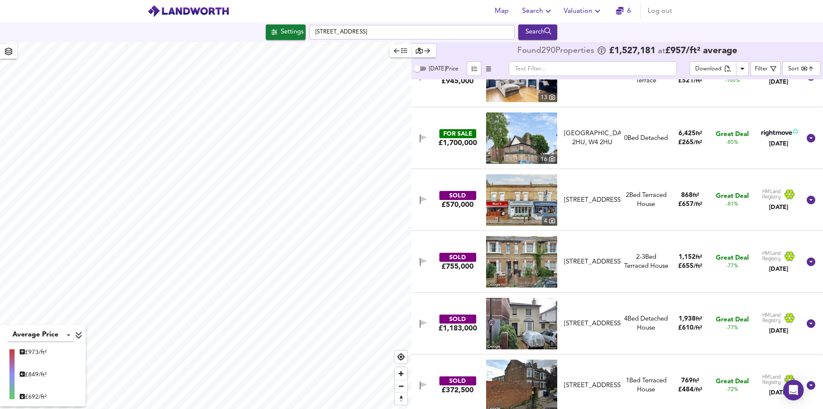
scroll to position [43, 0]
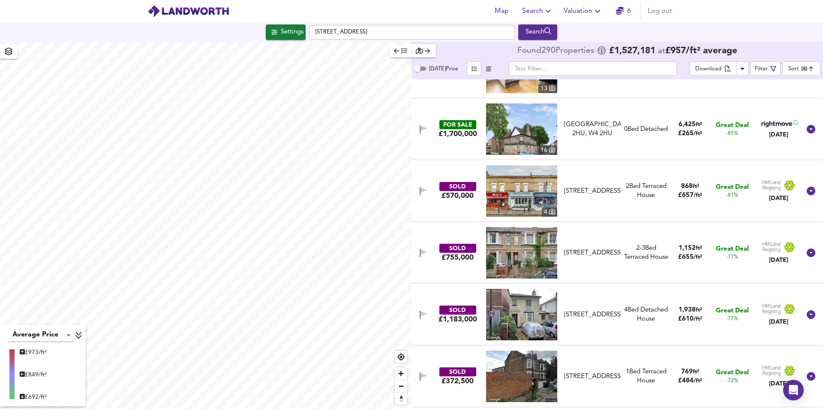
click at [598, 12] on icon "button" at bounding box center [597, 11] width 5 height 3
click at [598, 12] on icon "button" at bounding box center [598, 11] width 10 height 10
click at [548, 16] on span "Search" at bounding box center [537, 11] width 31 height 12
click at [741, 27] on div "Settings Rusthall Ave, London W4 1BW Search" at bounding box center [411, 31] width 823 height 15
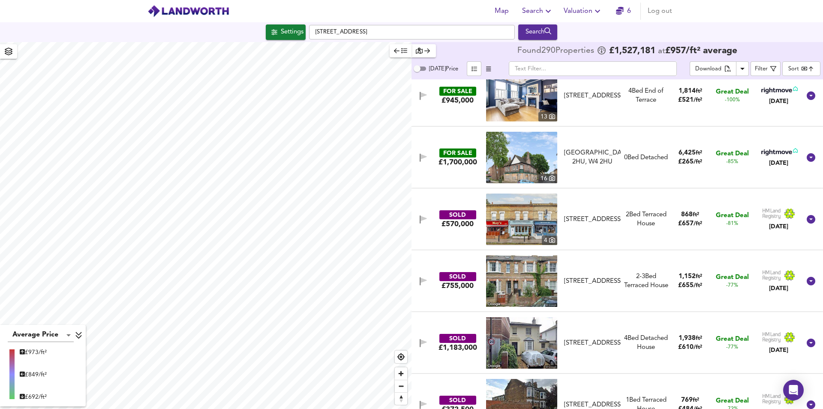
scroll to position [0, 0]
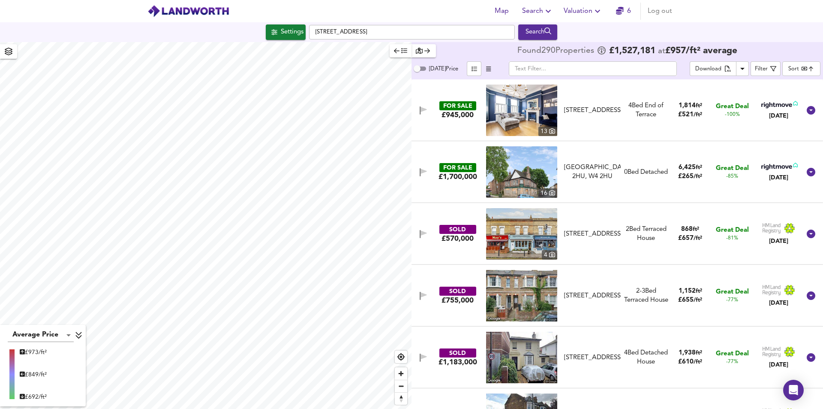
click at [204, 12] on img at bounding box center [189, 11] width 82 height 13
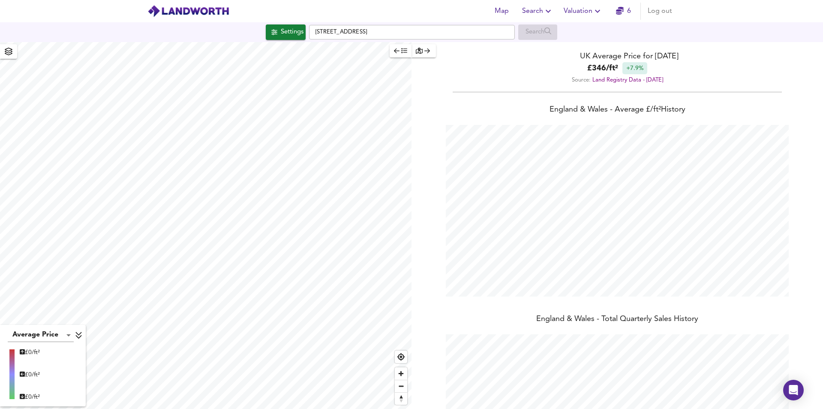
scroll to position [409, 823]
click at [164, 12] on img at bounding box center [189, 11] width 82 height 13
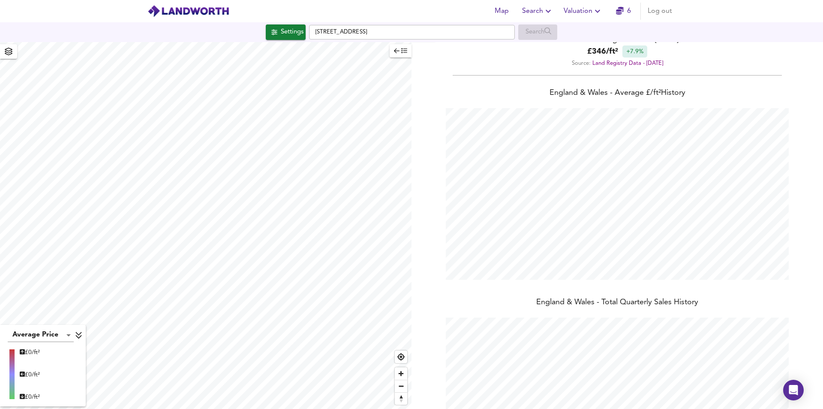
scroll to position [0, 0]
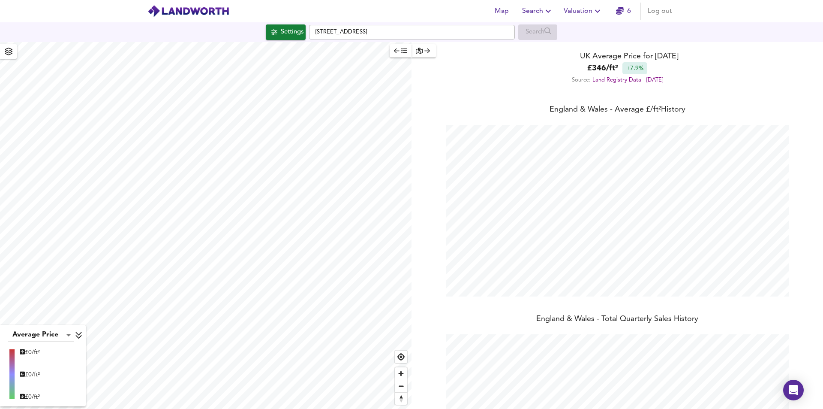
click at [600, 11] on icon "button" at bounding box center [597, 11] width 5 height 3
click at [600, 11] on icon "button" at bounding box center [597, 10] width 5 height 3
click at [550, 7] on icon "button" at bounding box center [548, 11] width 10 height 10
click at [627, 10] on link "6" at bounding box center [623, 11] width 15 height 12
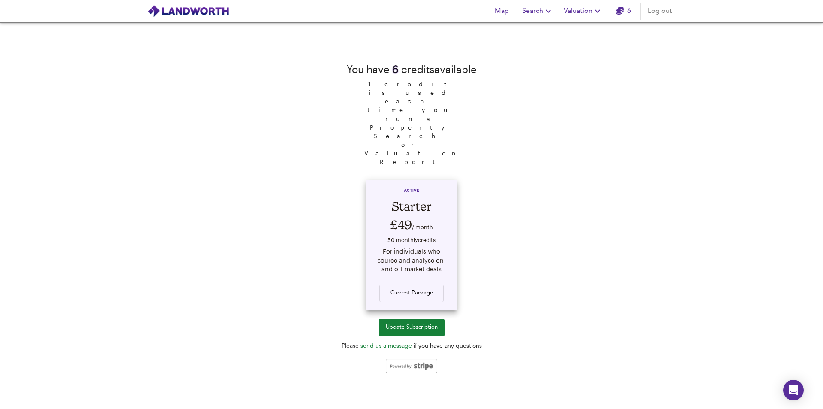
click at [418, 274] on div "Current Package" at bounding box center [411, 288] width 75 height 28
click at [401, 322] on span "Update Subscription" at bounding box center [412, 327] width 52 height 10
